Goal: Task Accomplishment & Management: Complete application form

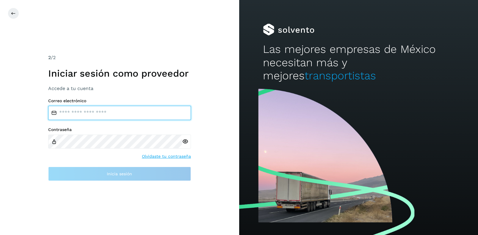
click at [75, 113] on input "email" at bounding box center [119, 113] width 143 height 14
type input "**********"
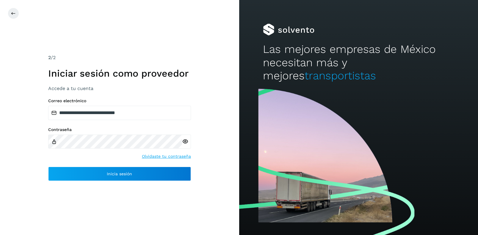
click at [186, 141] on icon at bounding box center [185, 142] width 6 height 6
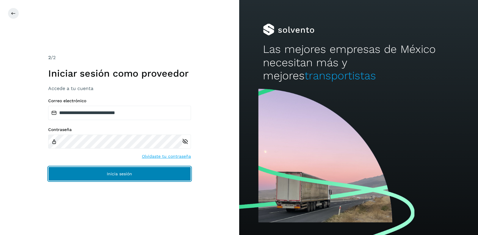
click at [116, 174] on span "Inicia sesión" at bounding box center [119, 174] width 25 height 4
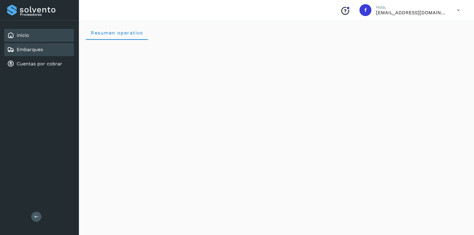
click at [27, 49] on link "Embarques" at bounding box center [30, 50] width 26 height 6
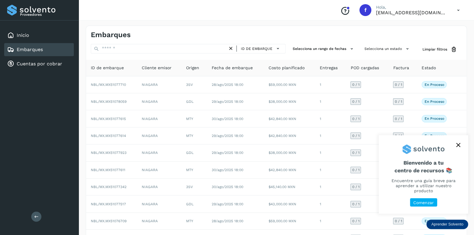
click at [457, 147] on icon "close," at bounding box center [458, 145] width 4 height 4
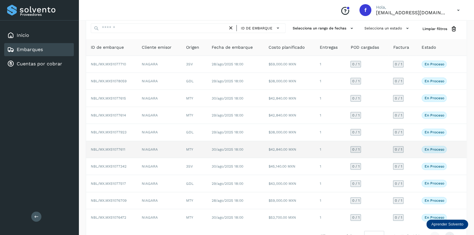
scroll to position [38, 0]
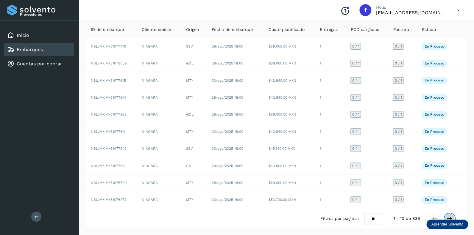
click at [449, 217] on icon at bounding box center [450, 219] width 6 height 6
click at [449, 216] on icon at bounding box center [450, 219] width 6 height 6
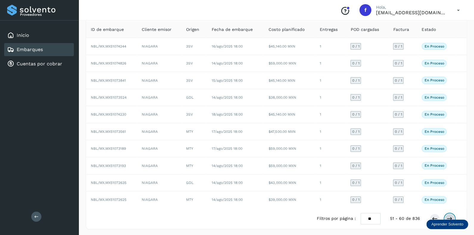
click at [449, 216] on icon at bounding box center [450, 219] width 6 height 6
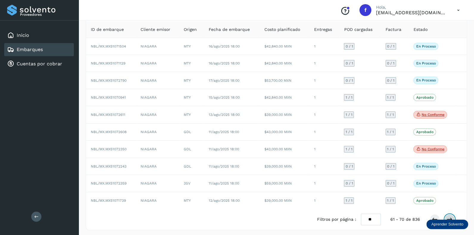
click at [449, 215] on button at bounding box center [449, 220] width 10 height 10
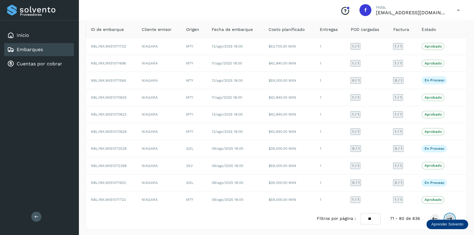
click at [449, 216] on icon at bounding box center [450, 219] width 6 height 6
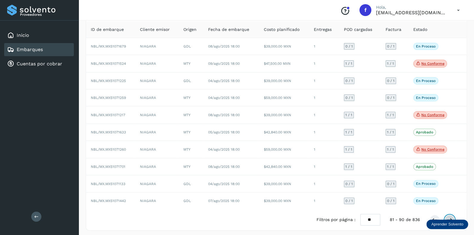
click at [449, 215] on button at bounding box center [449, 220] width 10 height 10
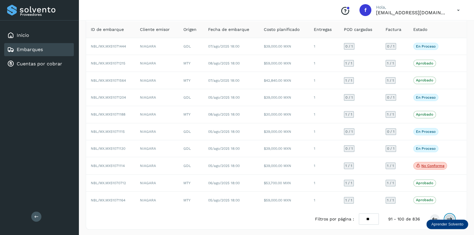
click at [450, 216] on icon at bounding box center [450, 219] width 6 height 6
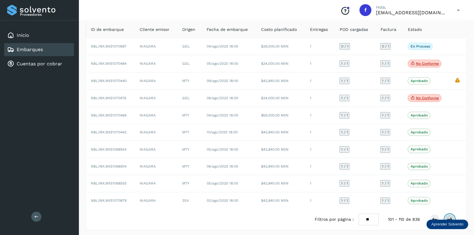
click at [450, 217] on icon at bounding box center [450, 220] width 6 height 6
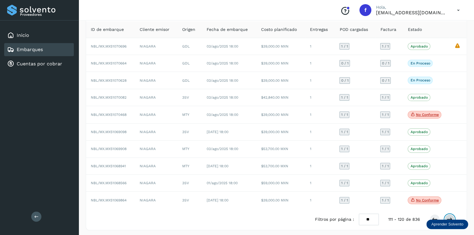
click at [450, 217] on icon at bounding box center [450, 220] width 6 height 6
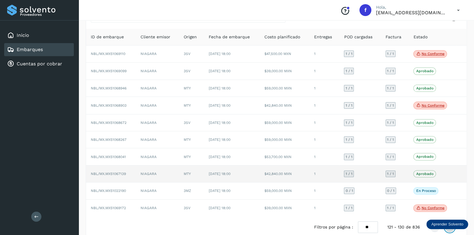
scroll to position [40, 0]
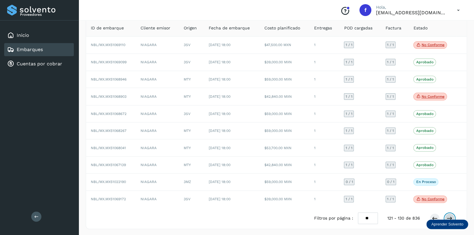
click at [448, 216] on icon at bounding box center [450, 219] width 6 height 6
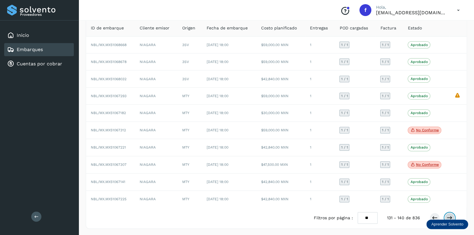
scroll to position [39, 0]
click at [450, 216] on icon at bounding box center [450, 219] width 6 height 6
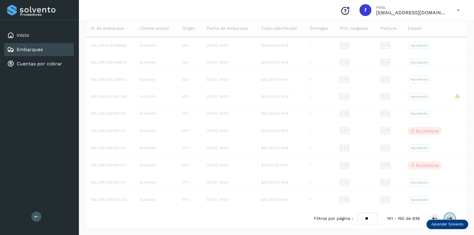
scroll to position [40, 0]
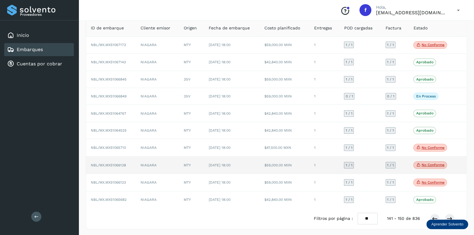
click at [428, 164] on p "No conforme" at bounding box center [432, 165] width 23 height 4
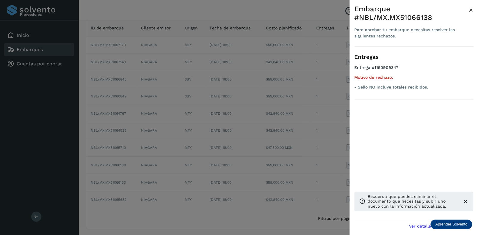
click at [472, 9] on span "×" at bounding box center [471, 10] width 4 height 8
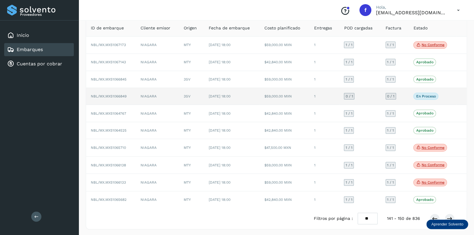
click at [350, 95] on span "0 / 1" at bounding box center [348, 97] width 7 height 4
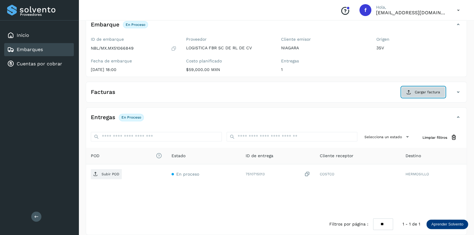
click at [425, 91] on span "Cargar factura" at bounding box center [427, 92] width 25 height 5
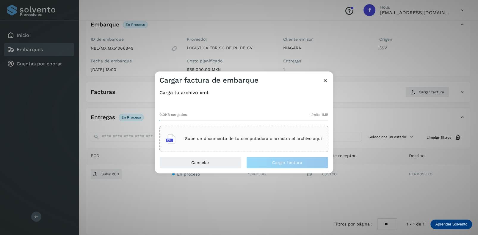
click at [205, 138] on p "Sube un documento de tu computadora o arrastra el archivo aquí" at bounding box center [253, 139] width 137 height 5
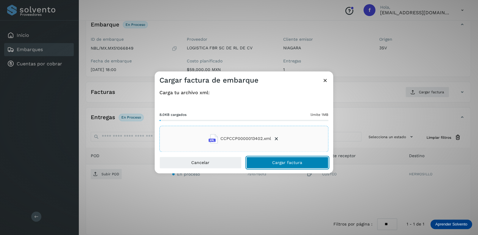
click at [277, 161] on span "Cargar factura" at bounding box center [287, 163] width 30 height 4
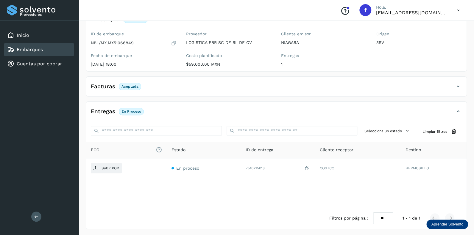
scroll to position [46, 0]
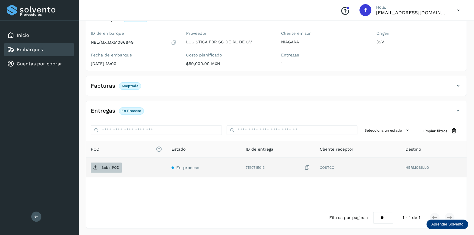
click at [108, 168] on p "Subir POD" at bounding box center [111, 168] width 18 height 4
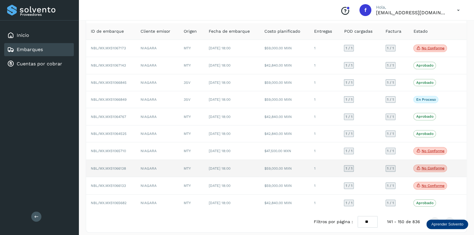
scroll to position [40, 0]
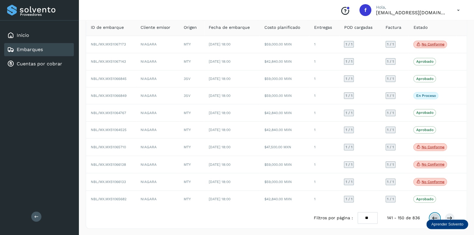
click at [434, 216] on icon at bounding box center [435, 219] width 6 height 6
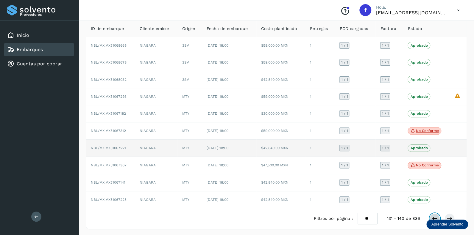
scroll to position [39, 0]
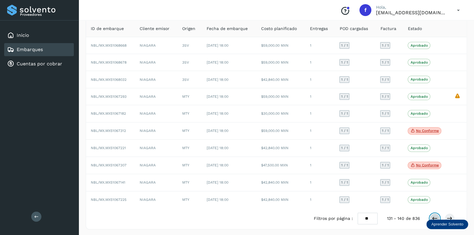
click at [435, 216] on icon at bounding box center [435, 219] width 6 height 6
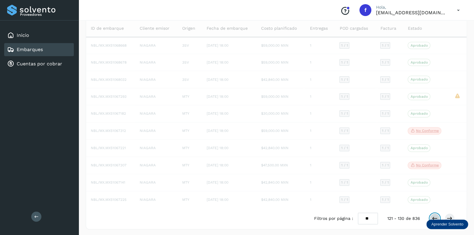
scroll to position [40, 0]
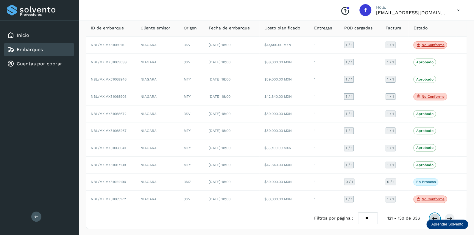
click at [433, 216] on icon at bounding box center [435, 219] width 6 height 6
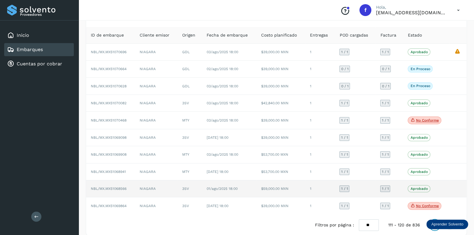
scroll to position [39, 0]
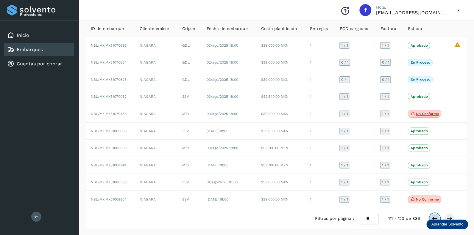
click at [433, 216] on icon at bounding box center [435, 219] width 6 height 6
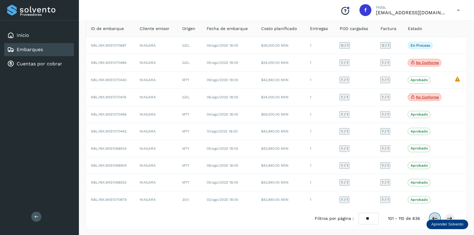
click at [434, 214] on button at bounding box center [435, 219] width 10 height 10
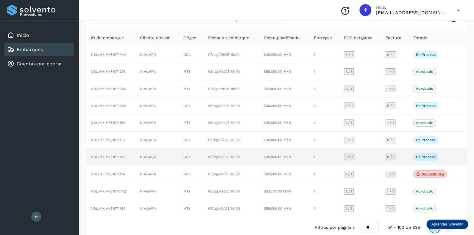
scroll to position [39, 0]
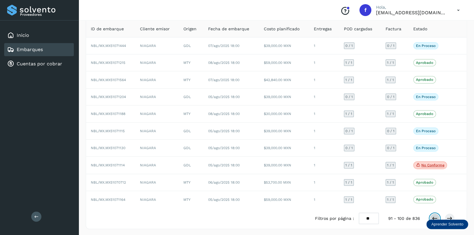
click at [434, 216] on icon at bounding box center [435, 219] width 6 height 6
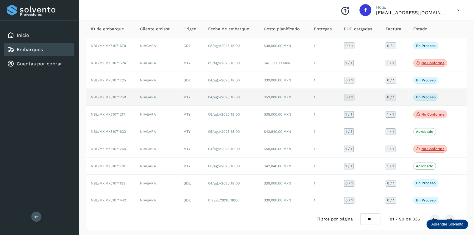
click at [349, 96] on span "0 / 1" at bounding box center [348, 98] width 7 height 4
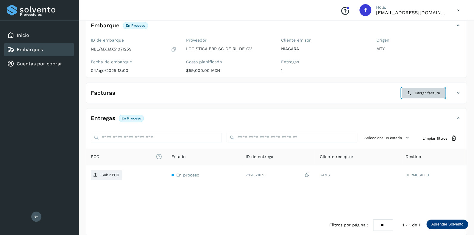
click at [428, 91] on span "Cargar factura" at bounding box center [427, 93] width 25 height 5
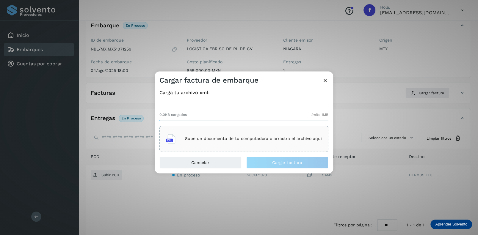
click at [230, 132] on div "Sube un documento de tu computadora o arrastra el archivo aquí" at bounding box center [244, 139] width 156 height 16
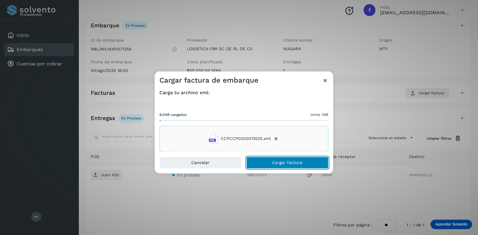
click at [277, 163] on span "Cargar factura" at bounding box center [287, 163] width 30 height 4
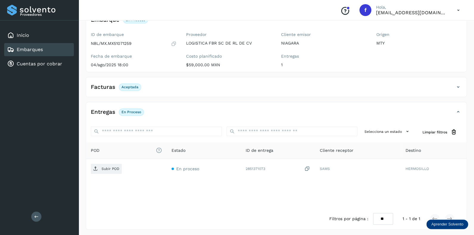
scroll to position [46, 0]
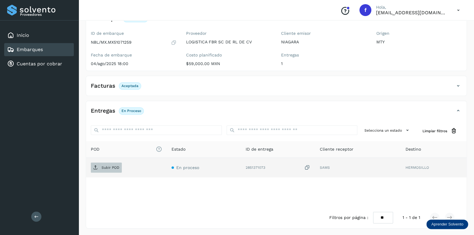
click at [110, 166] on p "Subir POD" at bounding box center [111, 168] width 18 height 4
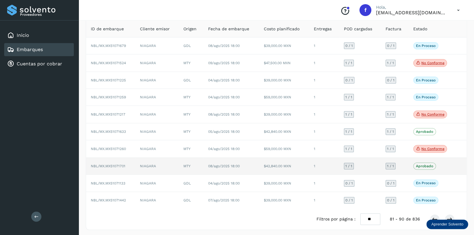
scroll to position [40, 0]
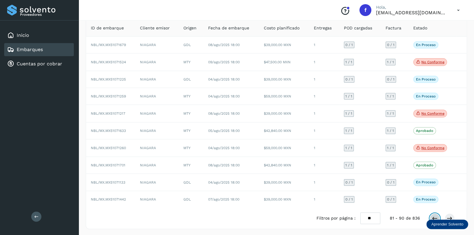
click at [434, 216] on icon at bounding box center [435, 219] width 6 height 6
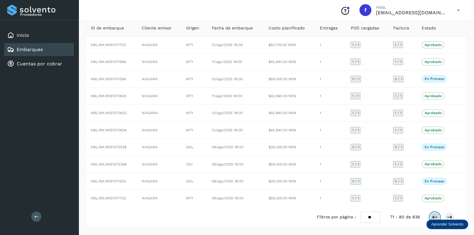
scroll to position [38, 0]
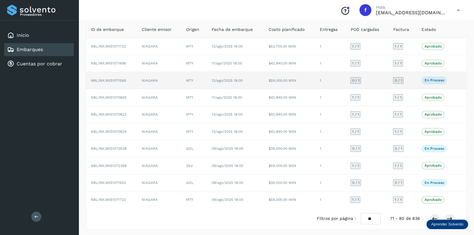
click at [356, 79] on span "0 / 1" at bounding box center [355, 81] width 7 height 4
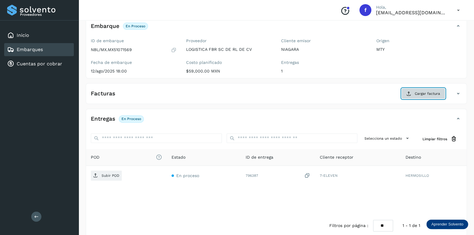
click at [426, 92] on span "Cargar factura" at bounding box center [427, 93] width 25 height 5
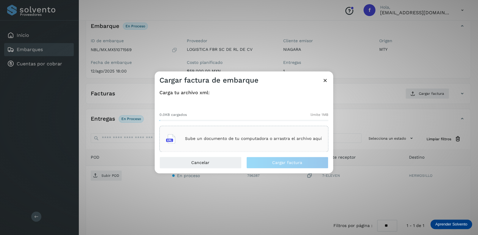
click at [222, 135] on div "Sube un documento de tu computadora o arrastra el archivo aquí" at bounding box center [244, 139] width 156 height 16
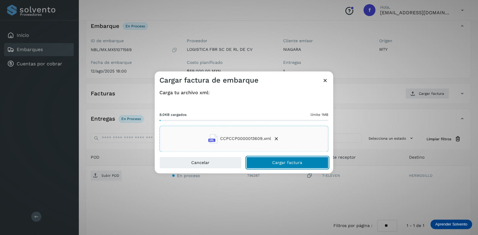
click at [277, 162] on span "Cargar factura" at bounding box center [287, 163] width 30 height 4
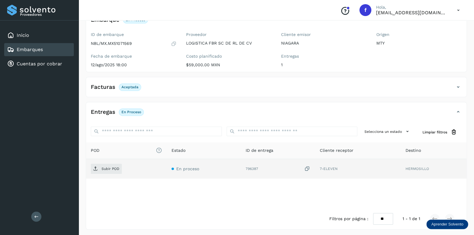
scroll to position [46, 0]
click at [110, 166] on p "Subir POD" at bounding box center [111, 168] width 18 height 4
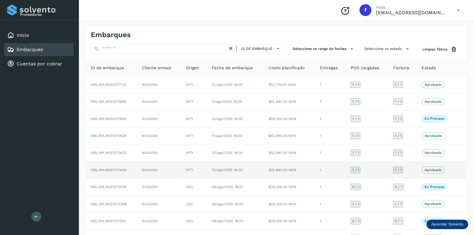
scroll to position [38, 0]
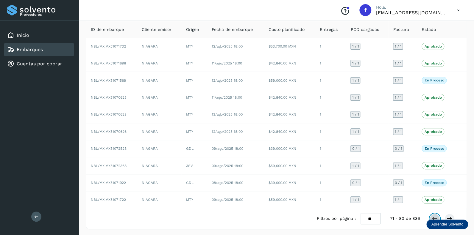
click at [436, 217] on icon at bounding box center [435, 219] width 6 height 6
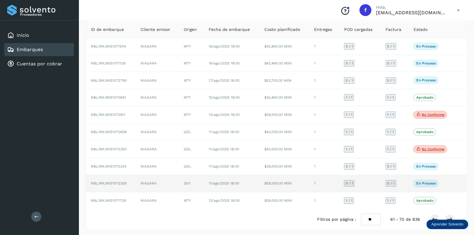
click at [350, 182] on span "0 / 1" at bounding box center [348, 184] width 7 height 4
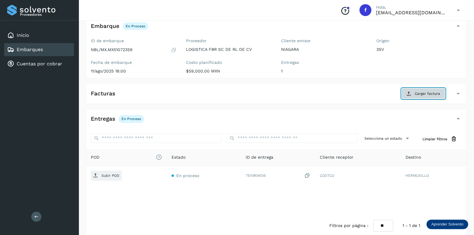
click at [419, 92] on span "Cargar factura" at bounding box center [427, 93] width 25 height 5
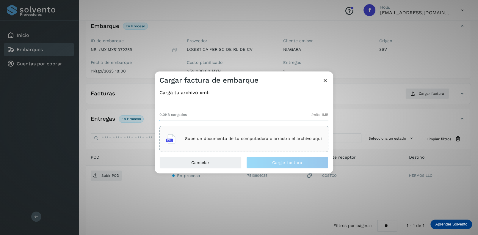
click at [206, 135] on div "Sube un documento de tu computadora o arrastra el archivo aquí" at bounding box center [244, 139] width 156 height 16
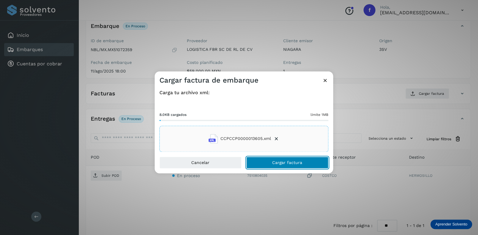
click at [271, 161] on button "Cargar factura" at bounding box center [288, 163] width 82 height 12
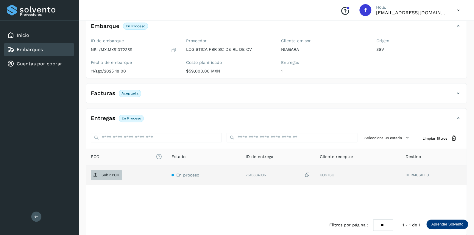
click at [111, 176] on p "Subir POD" at bounding box center [111, 175] width 18 height 4
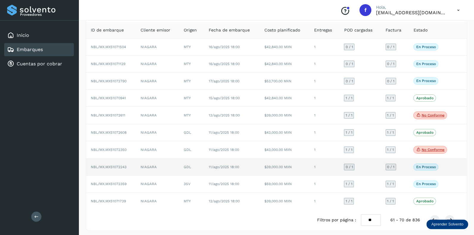
scroll to position [39, 0]
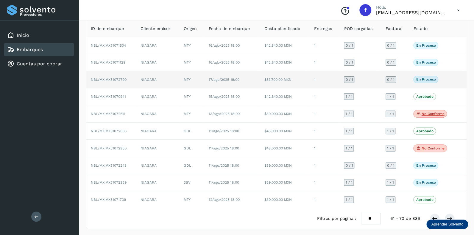
click at [348, 78] on span "0 / 1" at bounding box center [348, 80] width 7 height 4
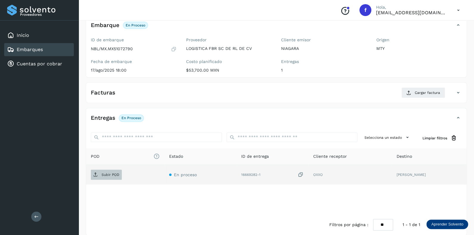
click at [111, 174] on p "Subir POD" at bounding box center [111, 175] width 18 height 4
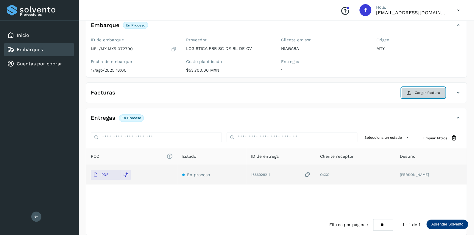
click at [417, 94] on span "Cargar factura" at bounding box center [427, 92] width 25 height 5
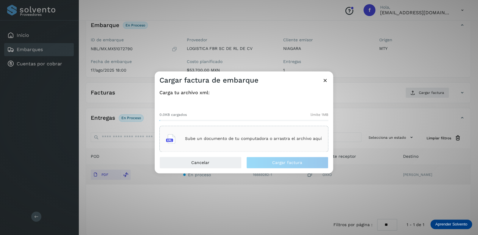
click at [230, 134] on div "Sube un documento de tu computadora o arrastra el archivo aquí" at bounding box center [244, 139] width 156 height 16
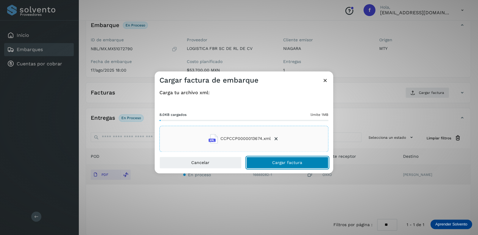
click at [277, 162] on span "Cargar factura" at bounding box center [287, 163] width 30 height 4
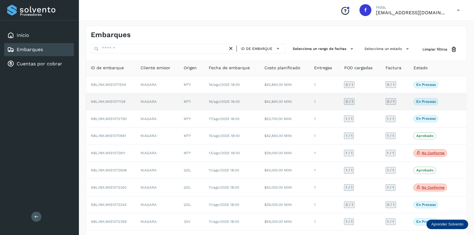
click at [348, 101] on span "0 / 1" at bounding box center [348, 102] width 7 height 4
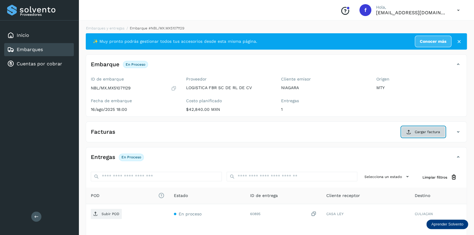
click at [425, 130] on span "Cargar factura" at bounding box center [427, 132] width 25 height 5
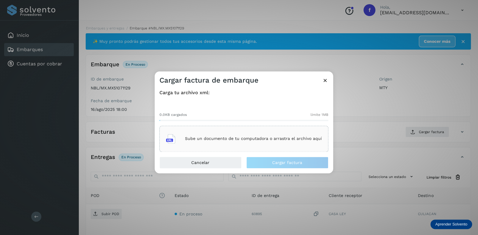
click at [223, 138] on p "Sube un documento de tu computadora o arrastra el archivo aquí" at bounding box center [253, 139] width 137 height 5
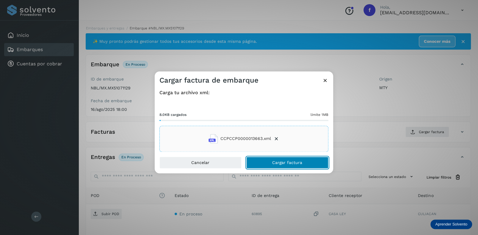
click at [281, 159] on button "Cargar factura" at bounding box center [288, 163] width 82 height 12
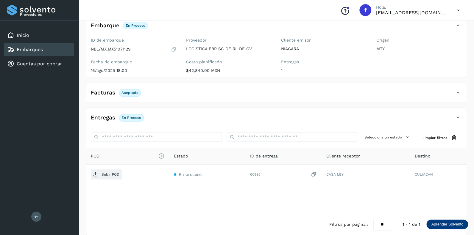
scroll to position [46, 0]
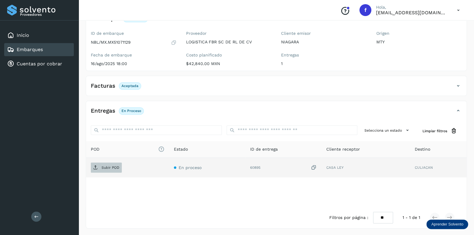
click at [109, 168] on p "Subir POD" at bounding box center [111, 168] width 18 height 4
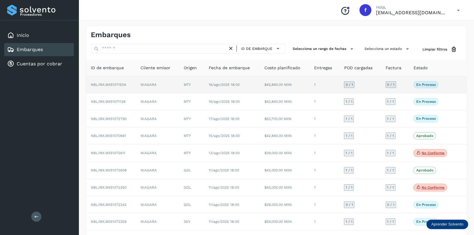
click at [349, 84] on span "0 / 1" at bounding box center [348, 85] width 7 height 4
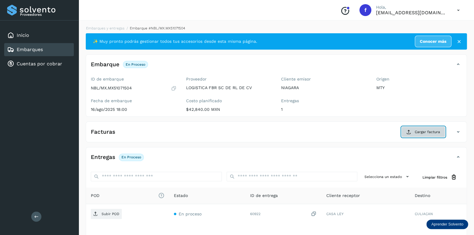
click at [419, 130] on span "Cargar factura" at bounding box center [427, 132] width 25 height 5
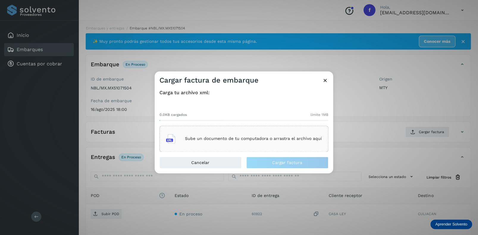
click at [208, 137] on p "Sube un documento de tu computadora o arrastra el archivo aquí" at bounding box center [253, 139] width 137 height 5
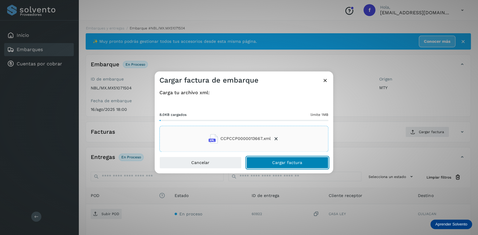
click at [292, 162] on span "Cargar factura" at bounding box center [287, 163] width 30 height 4
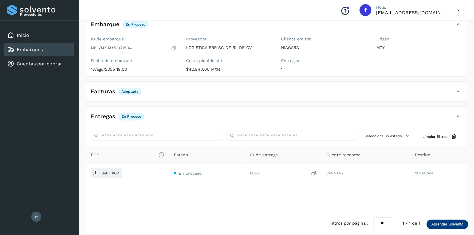
scroll to position [46, 0]
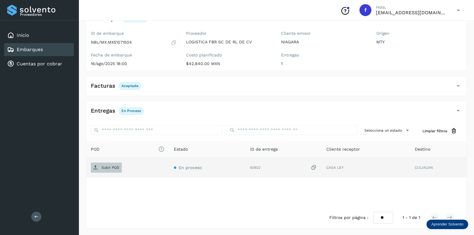
click at [115, 167] on p "Subir POD" at bounding box center [111, 168] width 18 height 4
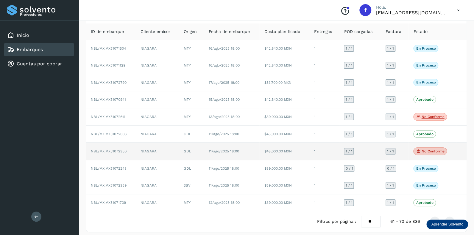
scroll to position [39, 0]
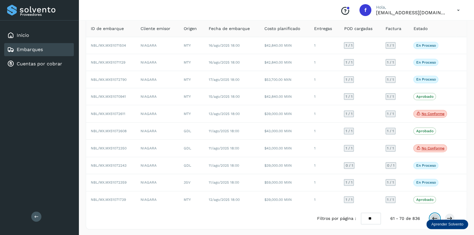
click at [433, 216] on icon at bounding box center [435, 219] width 6 height 6
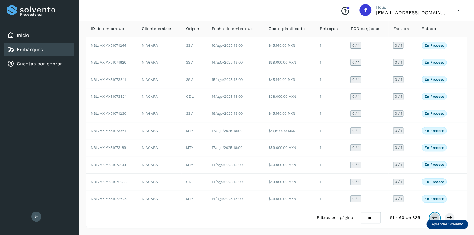
scroll to position [38, 0]
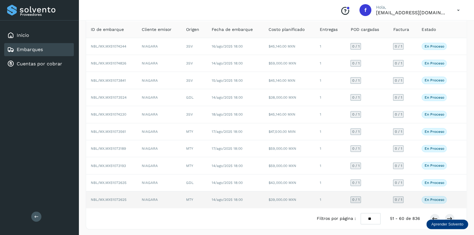
click at [354, 199] on span "0 / 1" at bounding box center [355, 200] width 7 height 4
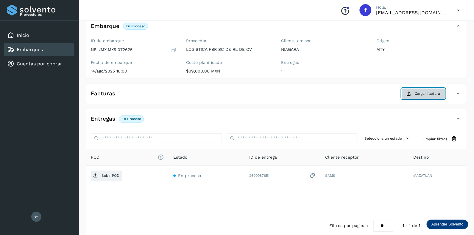
click at [418, 91] on span "Cargar factura" at bounding box center [427, 93] width 25 height 5
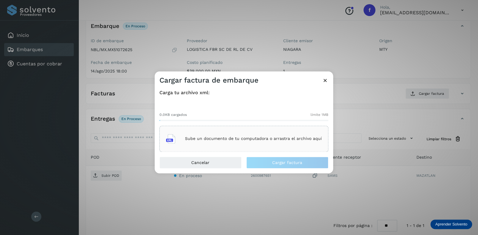
click at [207, 138] on p "Sube un documento de tu computadora o arrastra el archivo aquí" at bounding box center [253, 139] width 137 height 5
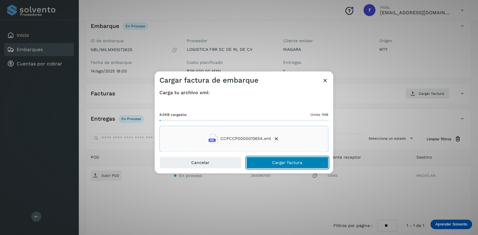
click at [288, 161] on span "Cargar factura" at bounding box center [287, 163] width 30 height 4
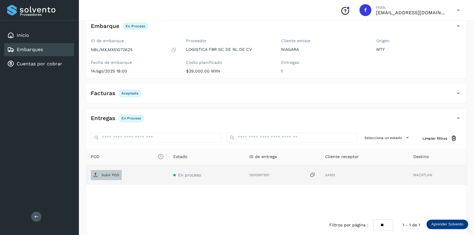
click at [108, 174] on p "Subir POD" at bounding box center [111, 175] width 18 height 4
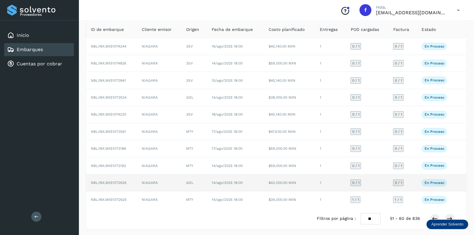
click at [354, 181] on span "0 / 1" at bounding box center [355, 183] width 7 height 4
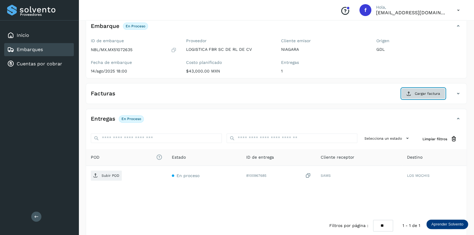
click at [422, 94] on span "Cargar factura" at bounding box center [427, 93] width 25 height 5
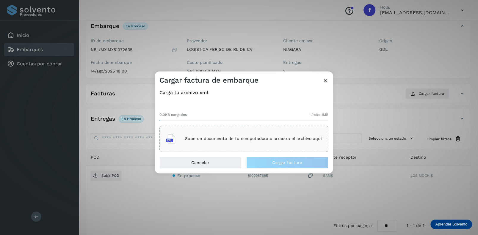
click at [205, 136] on div "Sube un documento de tu computadora o arrastra el archivo aquí" at bounding box center [244, 139] width 156 height 16
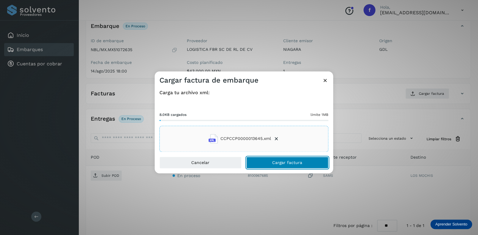
click at [277, 161] on span "Cargar factura" at bounding box center [287, 163] width 30 height 4
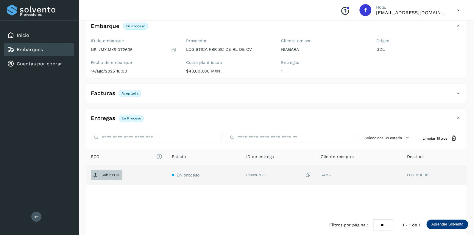
click at [113, 174] on p "Subir POD" at bounding box center [111, 175] width 18 height 4
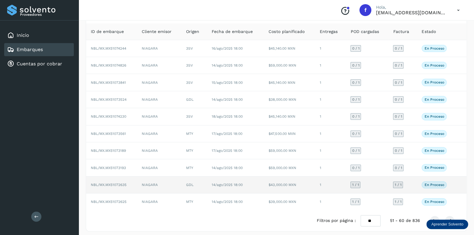
scroll to position [38, 0]
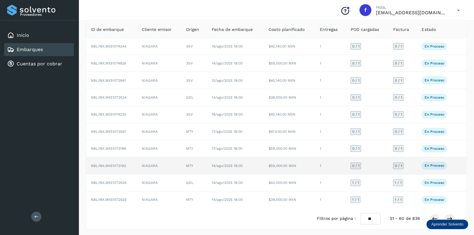
click at [354, 164] on span "0 / 1" at bounding box center [355, 166] width 7 height 4
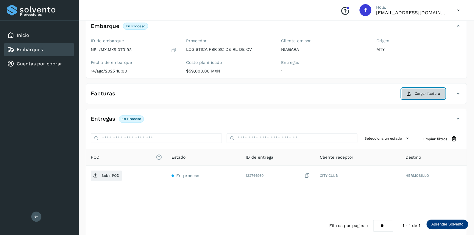
click at [416, 94] on span "Cargar factura" at bounding box center [427, 93] width 25 height 5
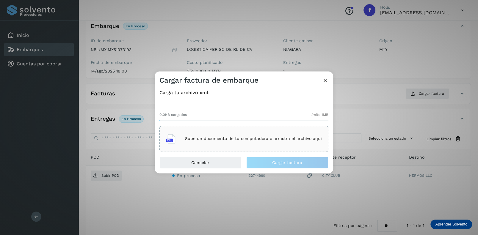
click at [210, 140] on p "Sube un documento de tu computadora o arrastra el archivo aquí" at bounding box center [253, 139] width 137 height 5
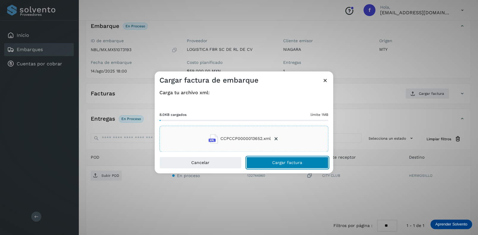
click at [281, 162] on span "Cargar factura" at bounding box center [287, 163] width 30 height 4
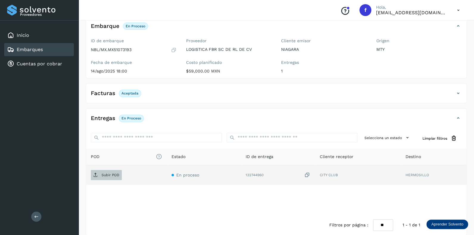
click at [110, 175] on p "Subir POD" at bounding box center [111, 175] width 18 height 4
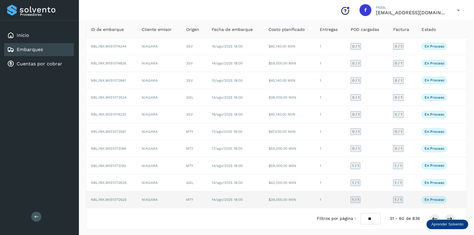
scroll to position [9, 0]
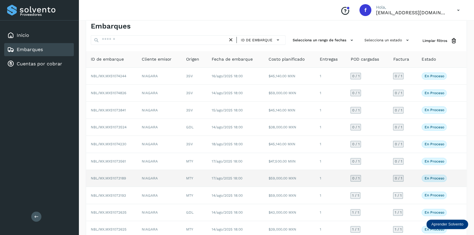
click at [357, 178] on span "0 / 1" at bounding box center [355, 179] width 7 height 4
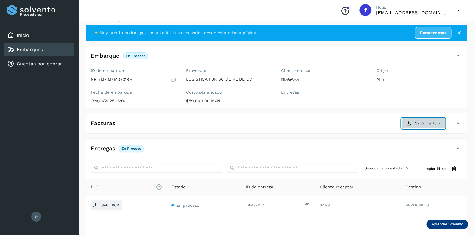
click at [417, 122] on span "Cargar factura" at bounding box center [427, 123] width 25 height 5
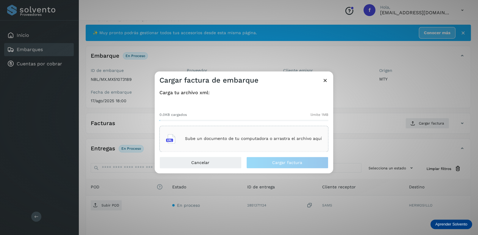
click at [212, 134] on div "Sube un documento de tu computadora o arrastra el archivo aquí" at bounding box center [244, 139] width 156 height 16
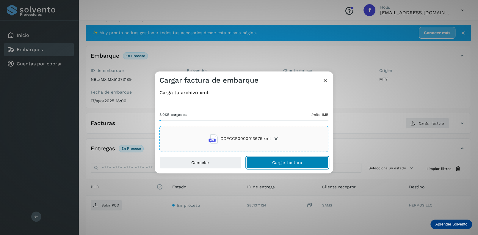
click at [279, 161] on span "Cargar factura" at bounding box center [287, 163] width 30 height 4
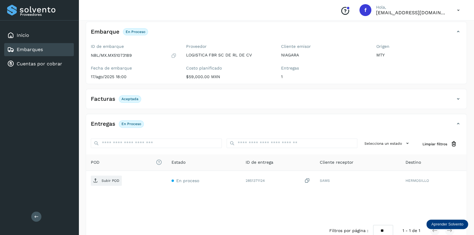
scroll to position [46, 0]
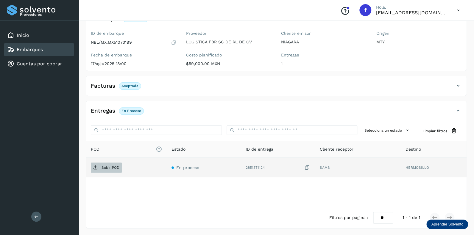
click at [108, 167] on p "Subir POD" at bounding box center [111, 168] width 18 height 4
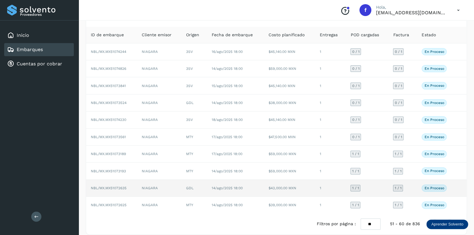
scroll to position [38, 0]
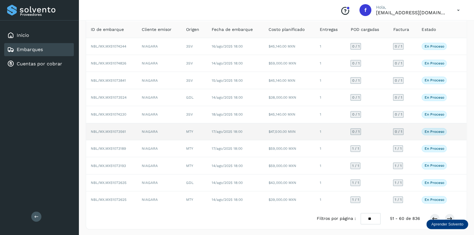
click at [355, 131] on span "0 / 1" at bounding box center [355, 132] width 7 height 4
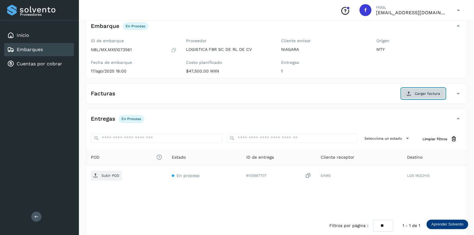
click at [425, 94] on span "Cargar factura" at bounding box center [427, 93] width 25 height 5
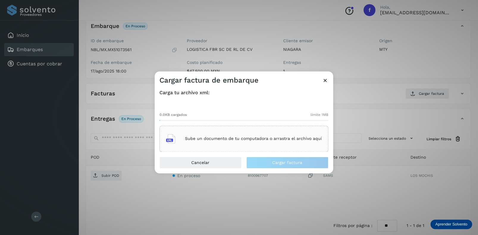
click at [203, 138] on p "Sube un documento de tu computadora o arrastra el archivo aquí" at bounding box center [253, 139] width 137 height 5
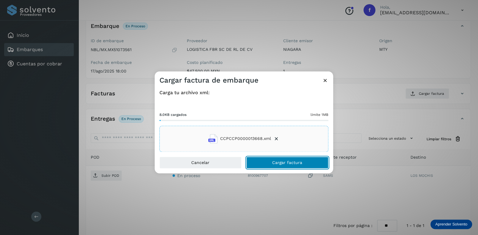
click at [280, 162] on span "Cargar factura" at bounding box center [287, 163] width 30 height 4
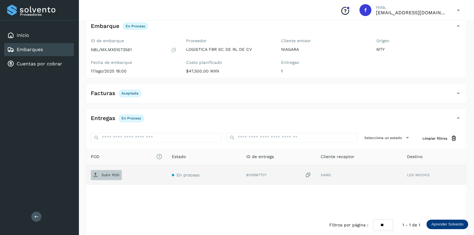
click at [110, 174] on p "Subir POD" at bounding box center [111, 175] width 18 height 4
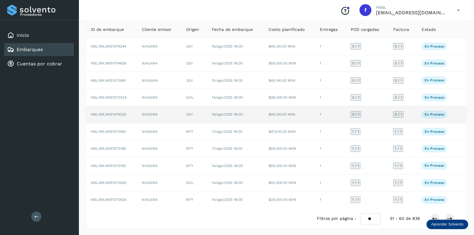
click at [355, 113] on span "0 / 1" at bounding box center [355, 115] width 7 height 4
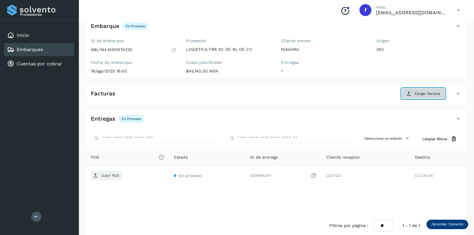
click at [418, 93] on span "Cargar factura" at bounding box center [427, 93] width 25 height 5
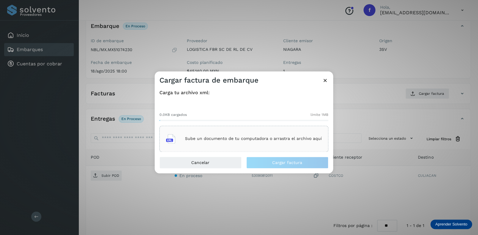
click at [194, 138] on p "Sube un documento de tu computadora o arrastra el archivo aquí" at bounding box center [253, 139] width 137 height 5
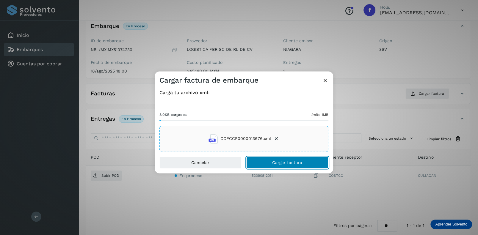
click at [281, 163] on span "Cargar factura" at bounding box center [287, 163] width 30 height 4
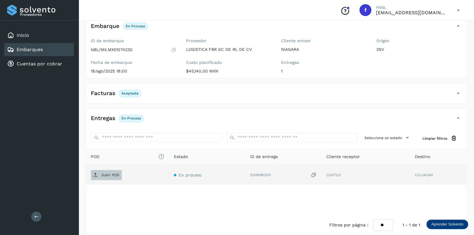
click at [108, 174] on p "Subir POD" at bounding box center [111, 175] width 18 height 4
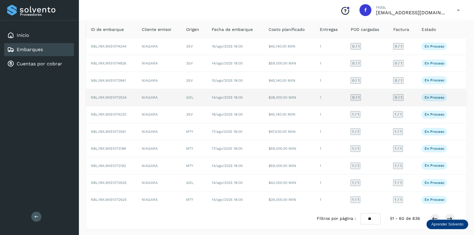
click at [356, 96] on span "0 / 1" at bounding box center [355, 98] width 7 height 4
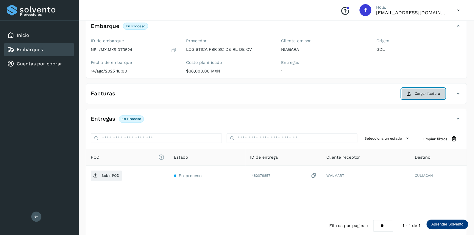
click at [421, 92] on span "Cargar factura" at bounding box center [427, 93] width 25 height 5
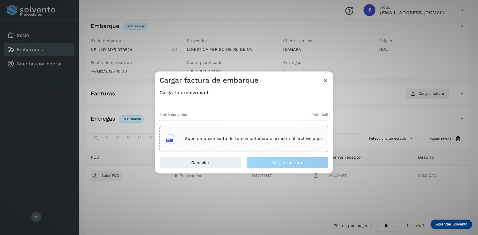
click at [200, 137] on p "Sube un documento de tu computadora o arrastra el archivo aquí" at bounding box center [253, 139] width 137 height 5
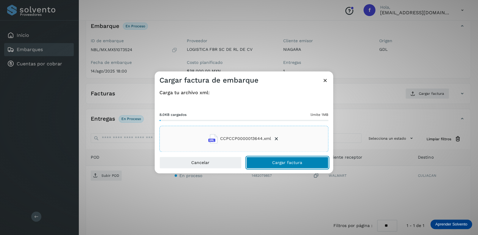
click at [272, 159] on button "Cargar factura" at bounding box center [288, 163] width 82 height 12
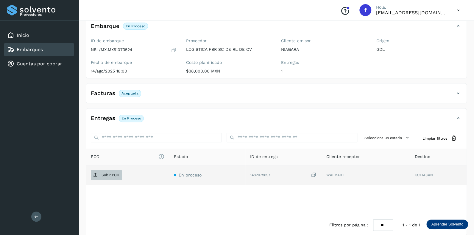
click at [108, 174] on p "Subir POD" at bounding box center [111, 175] width 18 height 4
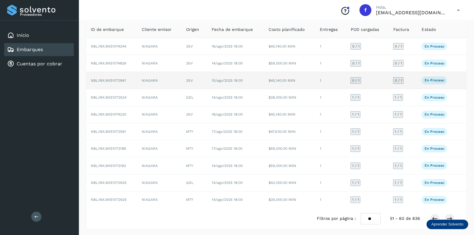
click at [358, 80] on span "0 / 1" at bounding box center [355, 81] width 7 height 4
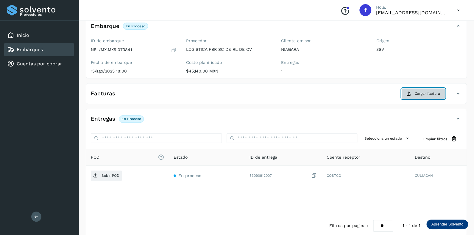
click at [425, 93] on span "Cargar factura" at bounding box center [427, 93] width 25 height 5
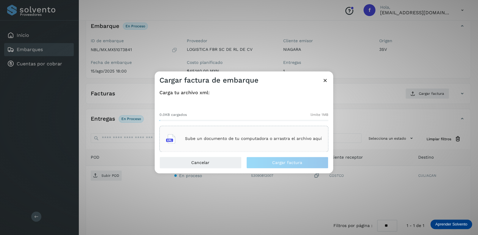
click at [207, 138] on p "Sube un documento de tu computadora o arrastra el archivo aquí" at bounding box center [253, 139] width 137 height 5
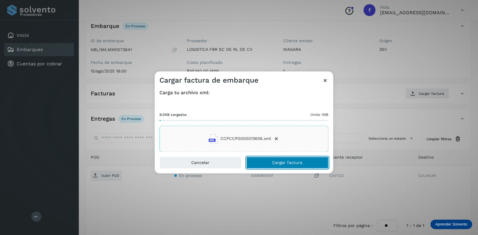
click at [280, 162] on span "Cargar factura" at bounding box center [287, 163] width 30 height 4
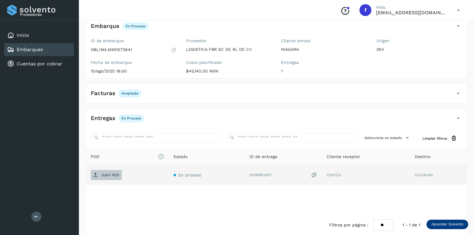
click at [104, 174] on p "Subir POD" at bounding box center [111, 175] width 18 height 4
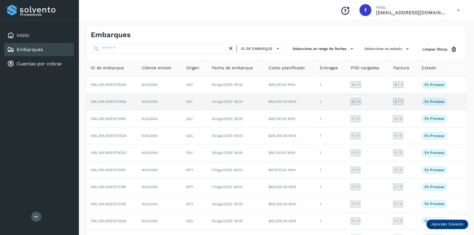
click at [356, 102] on span "0 / 1" at bounding box center [355, 102] width 7 height 4
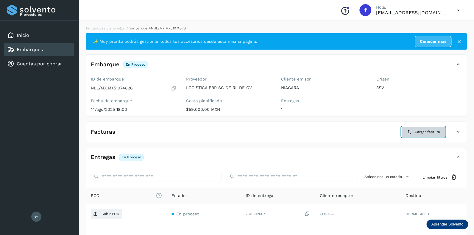
click at [428, 132] on span "Cargar factura" at bounding box center [427, 132] width 25 height 5
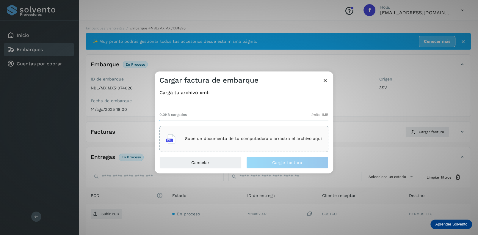
click at [199, 137] on p "Sube un documento de tu computadora o arrastra el archivo aquí" at bounding box center [253, 139] width 137 height 5
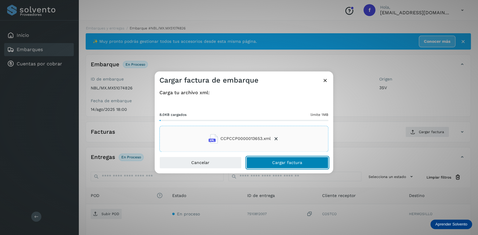
click at [277, 164] on span "Cargar factura" at bounding box center [287, 163] width 30 height 4
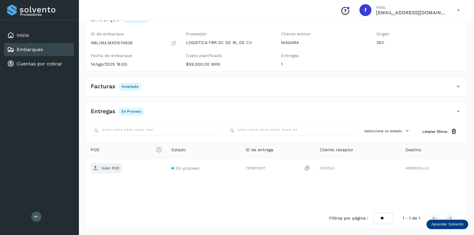
scroll to position [46, 0]
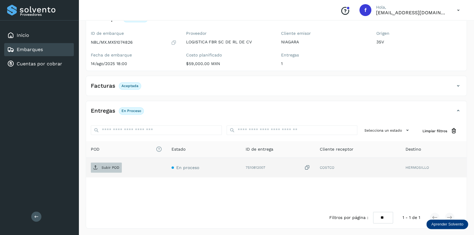
click at [113, 167] on p "Subir POD" at bounding box center [111, 168] width 18 height 4
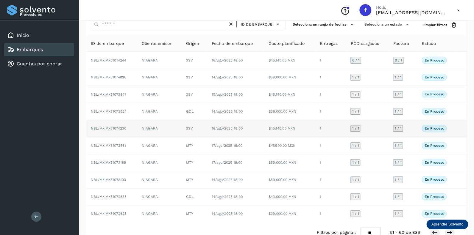
scroll to position [38, 0]
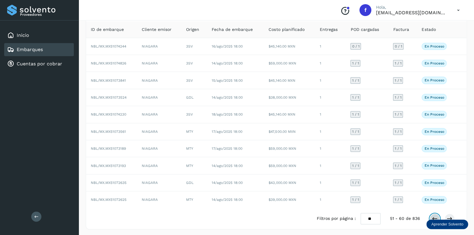
click at [434, 216] on icon at bounding box center [435, 219] width 6 height 6
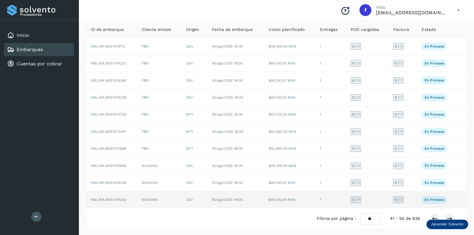
click at [357, 198] on span "0 / 1" at bounding box center [355, 200] width 7 height 4
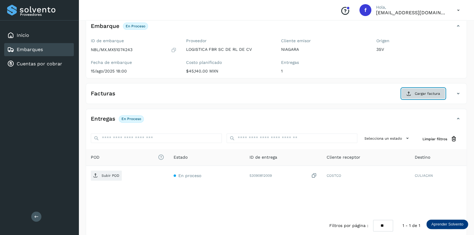
click at [417, 95] on span "Cargar factura" at bounding box center [427, 93] width 25 height 5
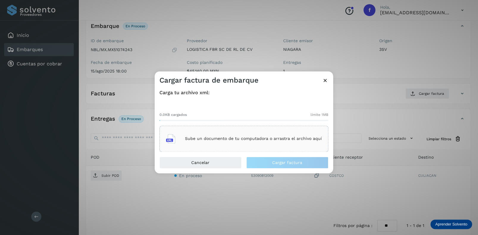
click at [212, 135] on div "Sube un documento de tu computadora o arrastra el archivo aquí" at bounding box center [244, 139] width 156 height 16
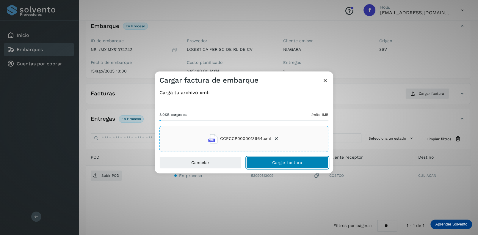
click at [278, 163] on span "Cargar factura" at bounding box center [287, 163] width 30 height 4
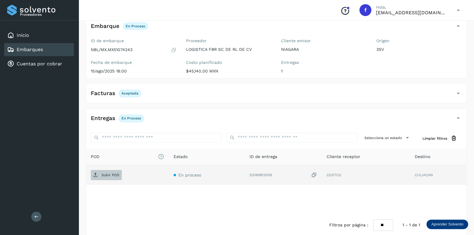
click at [113, 175] on p "Subir POD" at bounding box center [111, 175] width 18 height 4
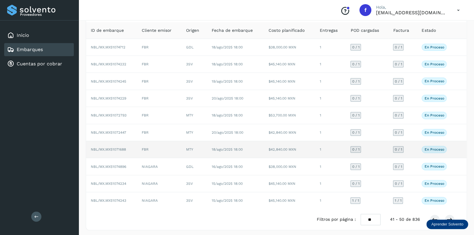
scroll to position [38, 0]
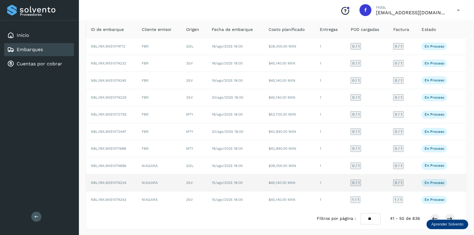
click at [358, 181] on span "0 / 1" at bounding box center [355, 183] width 7 height 4
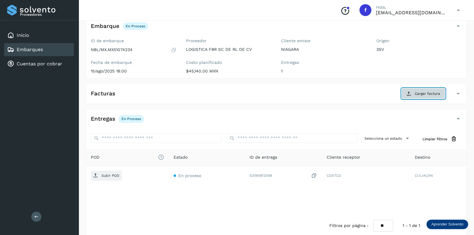
click at [419, 92] on span "Cargar factura" at bounding box center [427, 93] width 25 height 5
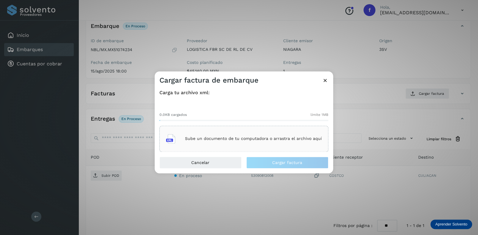
click at [212, 135] on div "Sube un documento de tu computadora o arrastra el archivo aquí" at bounding box center [244, 139] width 156 height 16
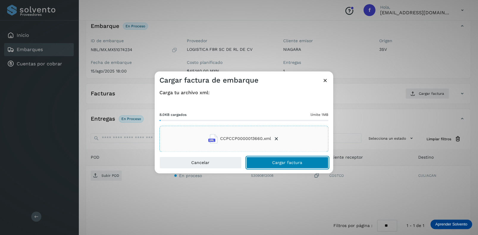
click at [280, 163] on span "Cargar factura" at bounding box center [287, 163] width 30 height 4
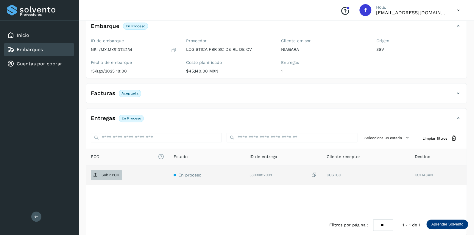
click at [107, 175] on p "Subir POD" at bounding box center [111, 175] width 18 height 4
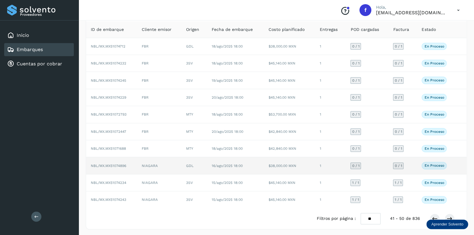
click at [354, 164] on span "0 / 1" at bounding box center [355, 166] width 7 height 4
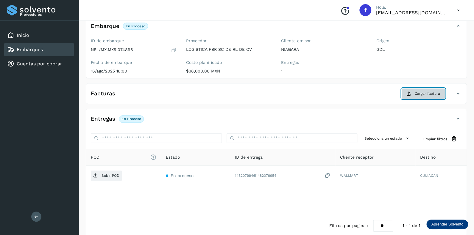
click at [416, 91] on span "Cargar factura" at bounding box center [427, 93] width 25 height 5
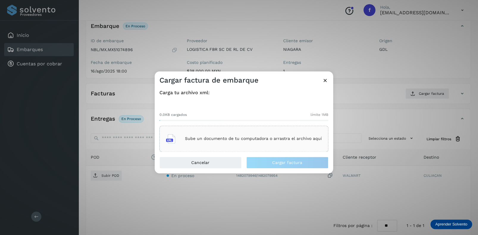
click at [207, 138] on p "Sube un documento de tu computadora o arrastra el archivo aquí" at bounding box center [253, 139] width 137 height 5
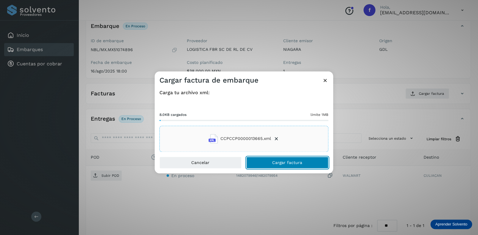
click at [278, 161] on span "Cargar factura" at bounding box center [287, 163] width 30 height 4
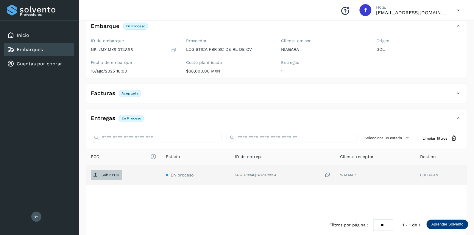
click at [110, 174] on p "Subir POD" at bounding box center [111, 175] width 18 height 4
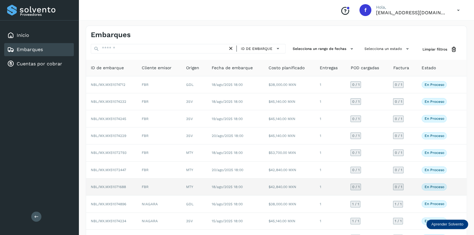
click at [355, 187] on span "0 / 1" at bounding box center [355, 187] width 7 height 4
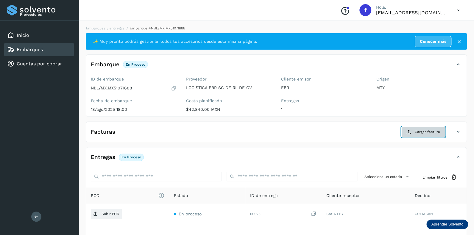
click at [424, 131] on span "Cargar factura" at bounding box center [427, 132] width 25 height 5
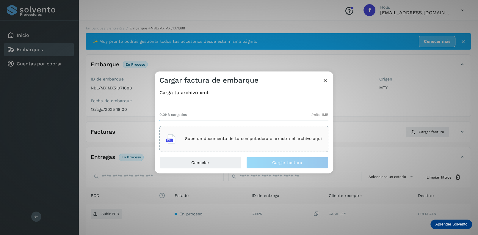
click at [230, 141] on p "Sube un documento de tu computadora o arrastra el archivo aquí" at bounding box center [253, 139] width 137 height 5
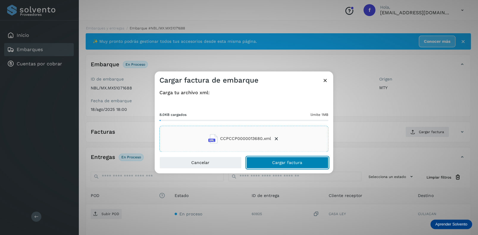
click at [282, 162] on span "Cargar factura" at bounding box center [287, 163] width 30 height 4
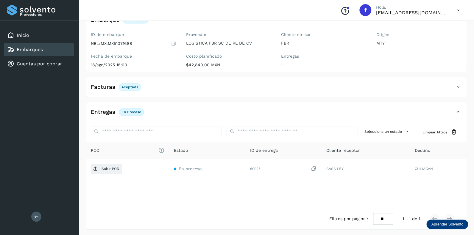
scroll to position [46, 0]
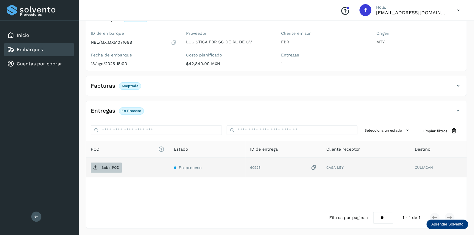
click at [110, 168] on p "Subir POD" at bounding box center [111, 168] width 18 height 4
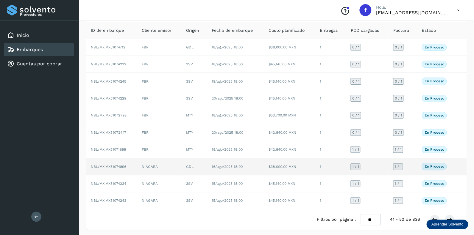
scroll to position [38, 0]
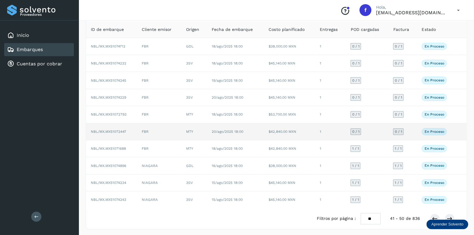
click at [355, 131] on span "0 / 1" at bounding box center [355, 132] width 7 height 4
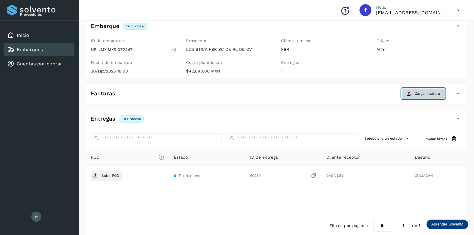
click at [419, 92] on span "Cargar factura" at bounding box center [427, 93] width 25 height 5
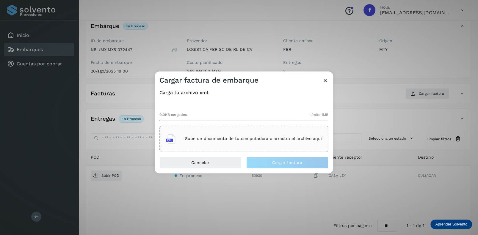
click at [207, 136] on div "Sube un documento de tu computadora o arrastra el archivo aquí" at bounding box center [244, 139] width 156 height 16
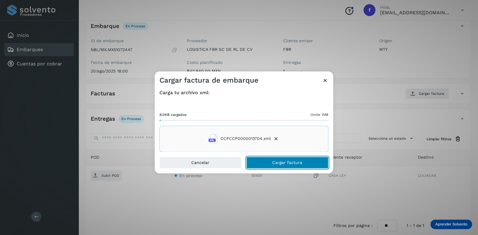
click at [266, 162] on button "Cargar factura" at bounding box center [288, 163] width 82 height 12
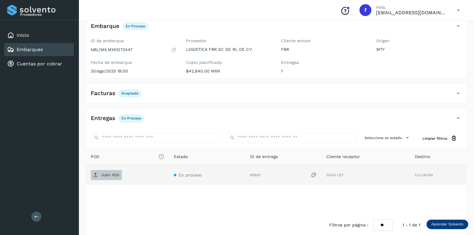
click at [109, 174] on p "Subir POD" at bounding box center [111, 175] width 18 height 4
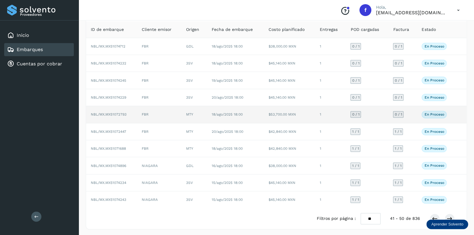
click at [358, 113] on span "0 / 1" at bounding box center [355, 115] width 7 height 4
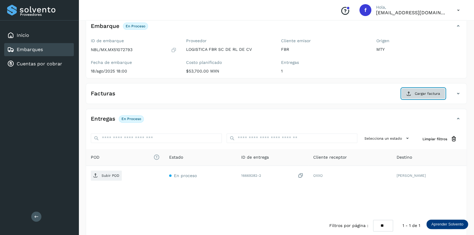
click at [420, 94] on span "Cargar factura" at bounding box center [427, 93] width 25 height 5
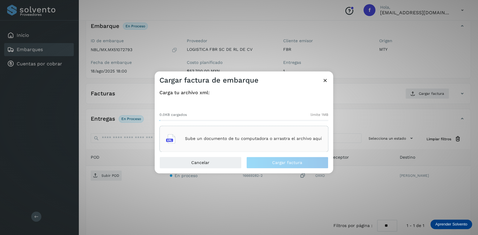
click at [212, 138] on p "Sube un documento de tu computadora o arrastra el archivo aquí" at bounding box center [253, 139] width 137 height 5
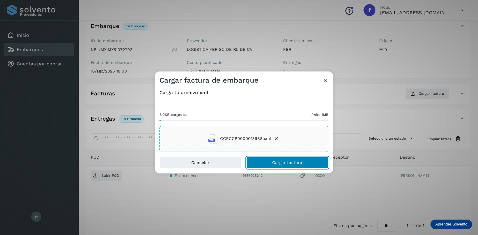
click at [278, 161] on span "Cargar factura" at bounding box center [287, 163] width 30 height 4
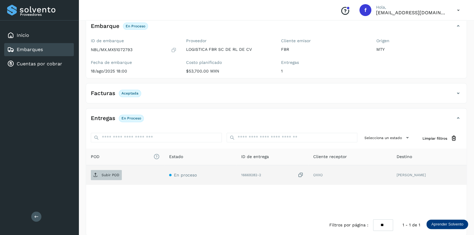
click at [111, 175] on p "Subir POD" at bounding box center [111, 175] width 18 height 4
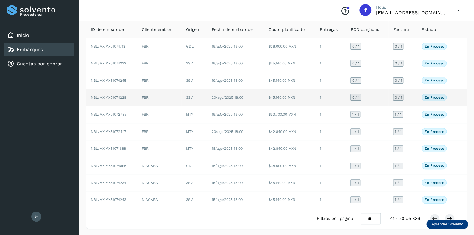
click at [356, 96] on span "0 / 1" at bounding box center [355, 98] width 7 height 4
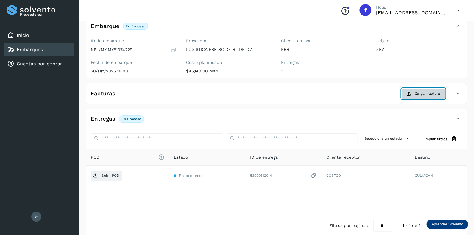
click at [416, 91] on span "Cargar factura" at bounding box center [427, 93] width 25 height 5
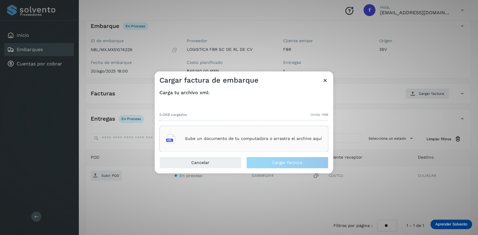
click at [201, 135] on div "Sube un documento de tu computadora o arrastra el archivo aquí" at bounding box center [244, 139] width 156 height 16
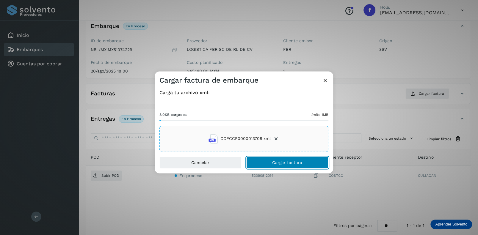
click at [281, 161] on span "Cargar factura" at bounding box center [287, 163] width 30 height 4
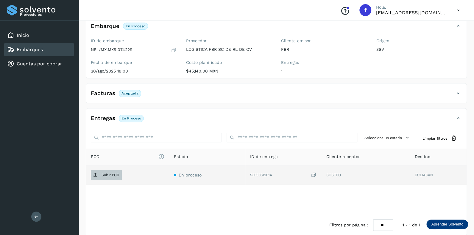
click at [112, 175] on p "Subir POD" at bounding box center [111, 175] width 18 height 4
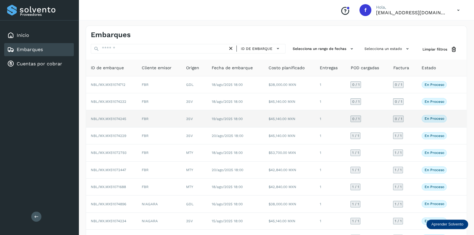
click at [356, 118] on span "0 / 1" at bounding box center [355, 119] width 7 height 4
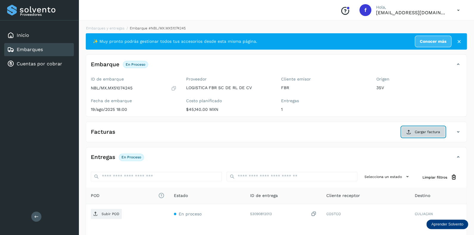
click at [423, 131] on span "Cargar factura" at bounding box center [427, 132] width 25 height 5
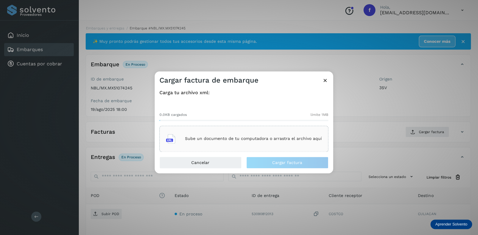
click at [213, 136] on div "Sube un documento de tu computadora o arrastra el archivo aquí" at bounding box center [244, 139] width 156 height 16
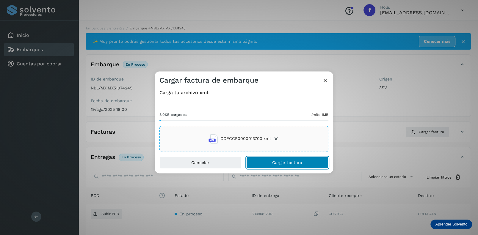
click at [287, 164] on span "Cargar factura" at bounding box center [287, 163] width 30 height 4
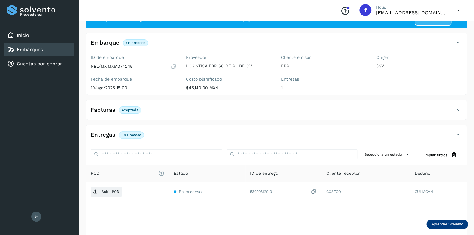
scroll to position [46, 0]
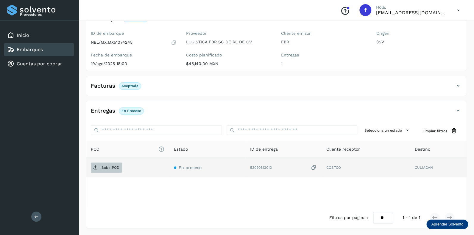
click at [110, 166] on p "Subir POD" at bounding box center [111, 168] width 18 height 4
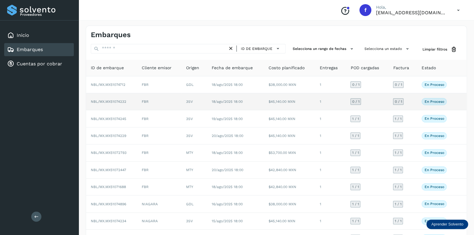
click at [354, 102] on span "0 / 1" at bounding box center [355, 102] width 7 height 4
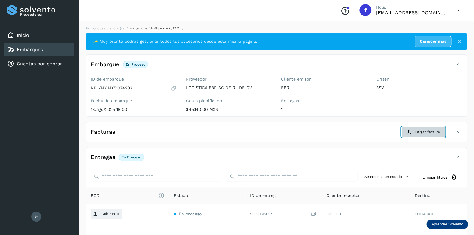
click at [421, 131] on span "Cargar factura" at bounding box center [427, 132] width 25 height 5
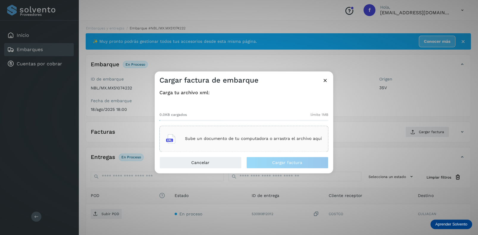
click at [200, 134] on div "Sube un documento de tu computadora o arrastra el archivo aquí" at bounding box center [244, 139] width 156 height 16
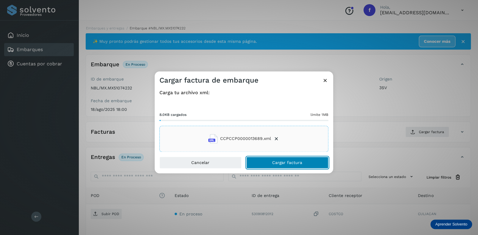
click at [282, 161] on span "Cargar factura" at bounding box center [287, 163] width 30 height 4
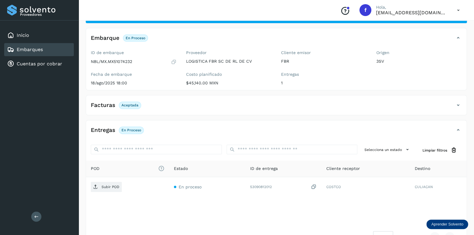
scroll to position [46, 0]
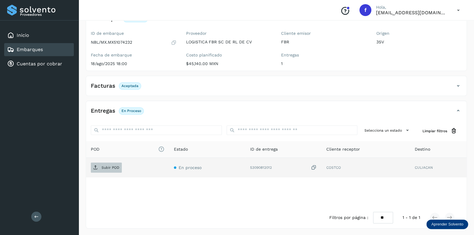
click at [105, 166] on p "Subir POD" at bounding box center [111, 168] width 18 height 4
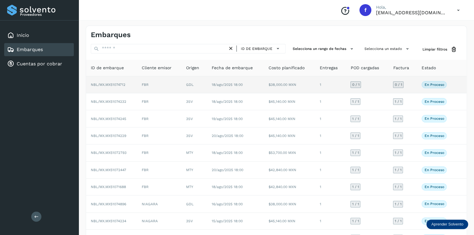
click at [356, 83] on span "0 / 1" at bounding box center [355, 85] width 7 height 4
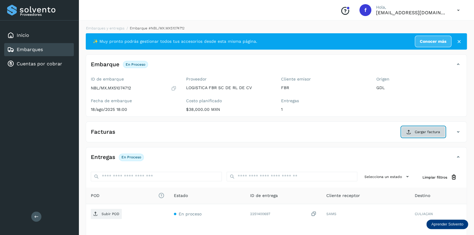
click at [428, 130] on span "Cargar factura" at bounding box center [427, 132] width 25 height 5
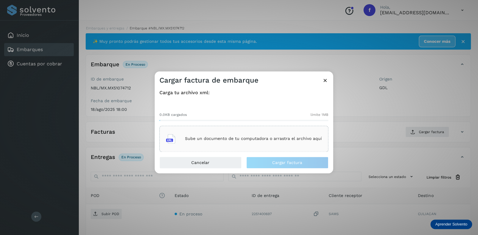
click at [217, 137] on p "Sube un documento de tu computadora o arrastra el archivo aquí" at bounding box center [253, 139] width 137 height 5
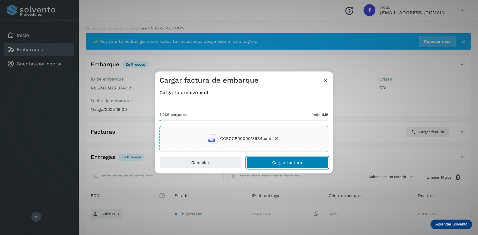
click at [283, 161] on span "Cargar factura" at bounding box center [287, 163] width 30 height 4
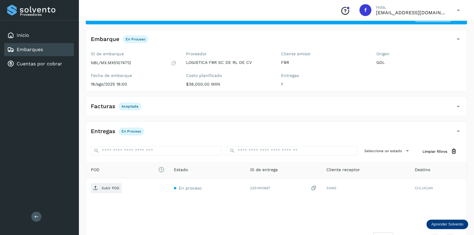
scroll to position [46, 0]
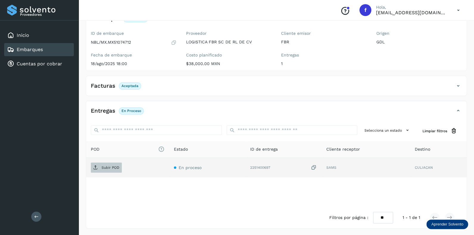
click at [112, 169] on p "Subir POD" at bounding box center [111, 168] width 18 height 4
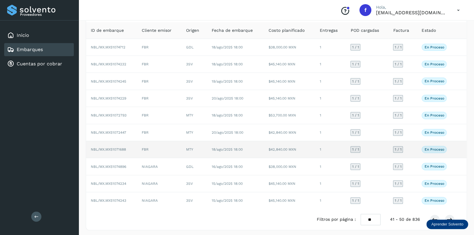
scroll to position [38, 0]
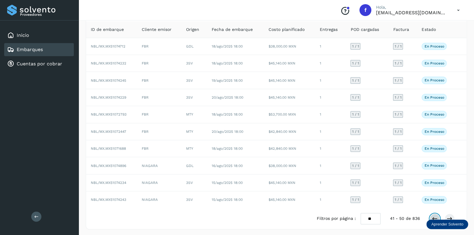
click at [434, 216] on icon at bounding box center [435, 219] width 6 height 6
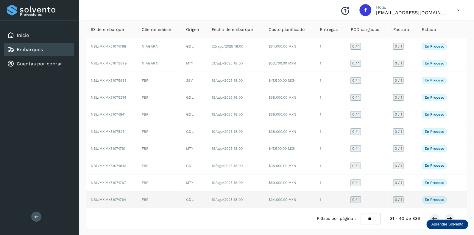
click at [356, 198] on span "0 / 1" at bounding box center [355, 200] width 7 height 4
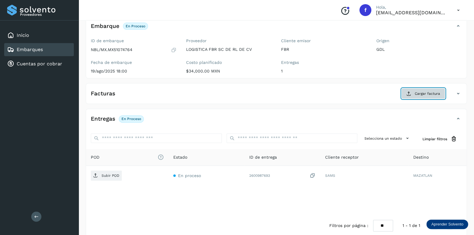
click at [423, 94] on span "Cargar factura" at bounding box center [427, 93] width 25 height 5
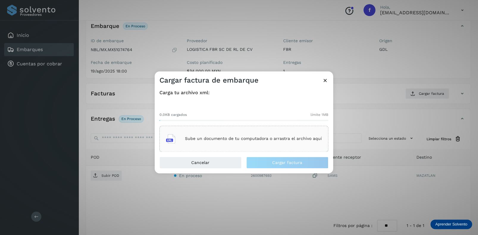
click at [215, 139] on p "Sube un documento de tu computadora o arrastra el archivo aquí" at bounding box center [253, 139] width 137 height 5
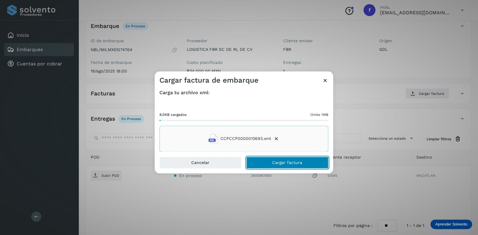
click at [280, 163] on span "Cargar factura" at bounding box center [287, 163] width 30 height 4
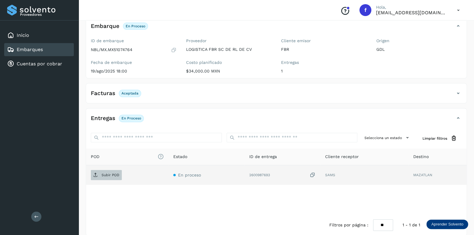
click at [105, 174] on p "Subir POD" at bounding box center [111, 175] width 18 height 4
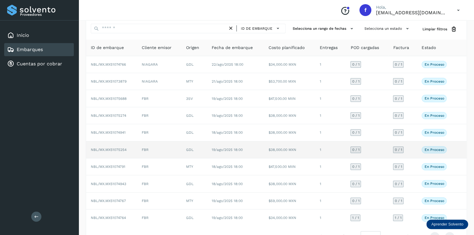
scroll to position [38, 0]
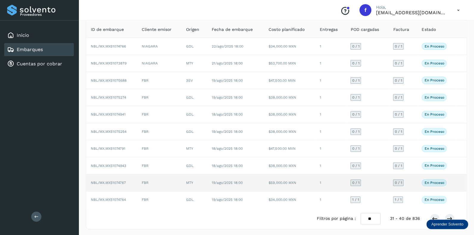
click at [354, 181] on span "0 / 1" at bounding box center [355, 183] width 7 height 4
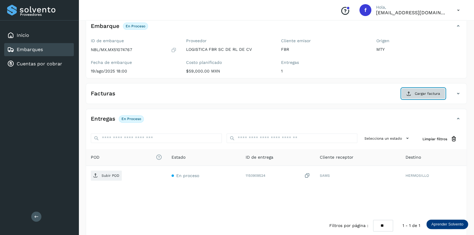
click at [421, 94] on span "Cargar factura" at bounding box center [427, 93] width 25 height 5
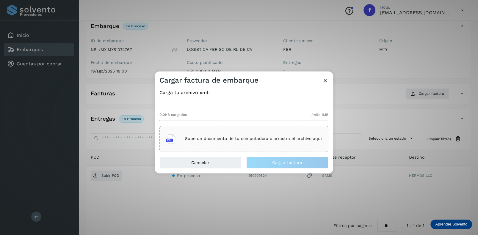
click at [222, 133] on div "Sube un documento de tu computadora o arrastra el archivo aquí" at bounding box center [244, 139] width 156 height 16
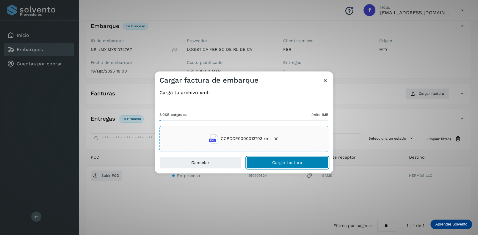
click at [287, 161] on span "Cargar factura" at bounding box center [287, 163] width 30 height 4
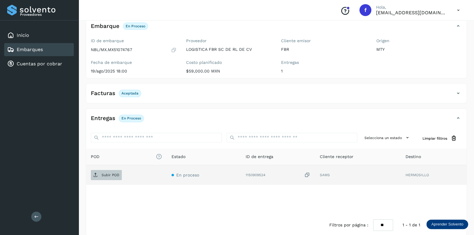
click at [108, 175] on p "Subir POD" at bounding box center [111, 175] width 18 height 4
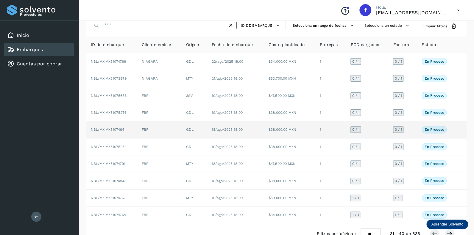
scroll to position [38, 0]
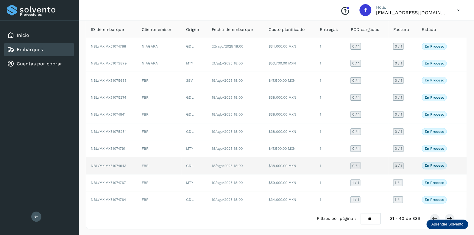
click at [358, 164] on span "0 / 1" at bounding box center [355, 166] width 7 height 4
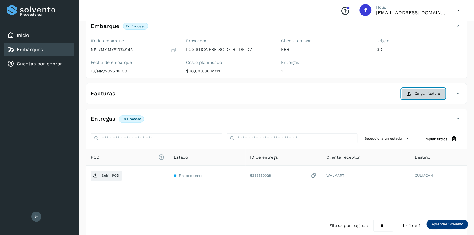
click at [420, 94] on span "Cargar factura" at bounding box center [427, 93] width 25 height 5
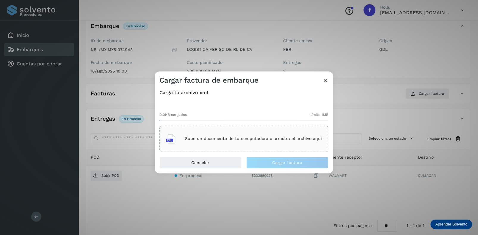
click at [213, 137] on p "Sube un documento de tu computadora o arrastra el archivo aquí" at bounding box center [253, 139] width 137 height 5
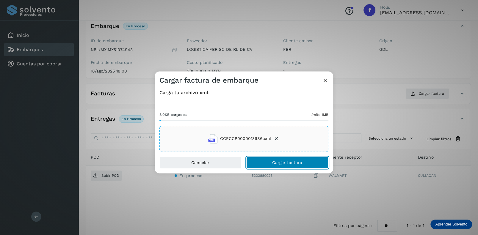
click at [279, 162] on span "Cargar factura" at bounding box center [287, 163] width 30 height 4
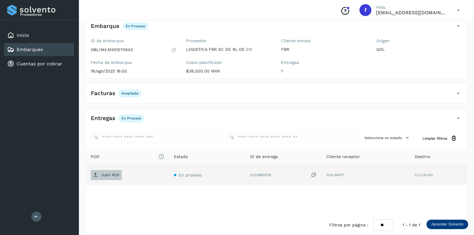
click at [109, 174] on p "Subir POD" at bounding box center [111, 175] width 18 height 4
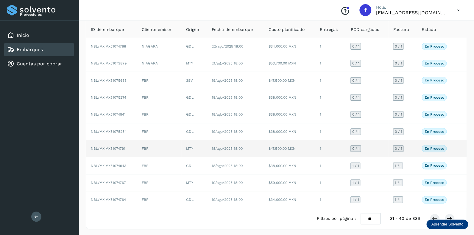
click at [354, 147] on span "0 / 1" at bounding box center [355, 149] width 7 height 4
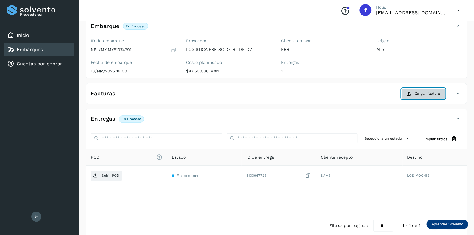
click at [418, 90] on button "Cargar factura" at bounding box center [423, 93] width 44 height 11
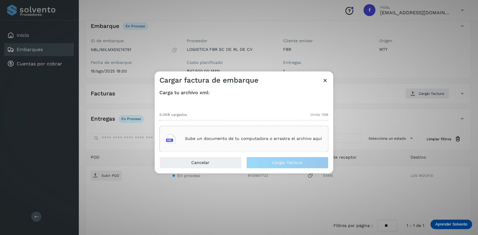
click at [191, 140] on p "Sube un documento de tu computadora o arrastra el archivo aquí" at bounding box center [253, 139] width 137 height 5
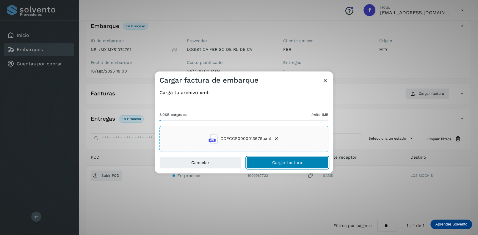
click at [275, 163] on span "Cargar factura" at bounding box center [287, 163] width 30 height 4
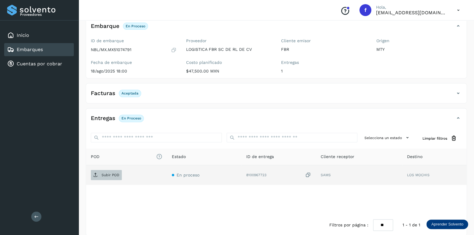
click at [107, 173] on p "Subir POD" at bounding box center [111, 175] width 18 height 4
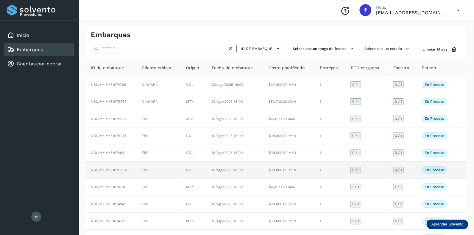
click at [355, 169] on span "0 / 1" at bounding box center [355, 171] width 7 height 4
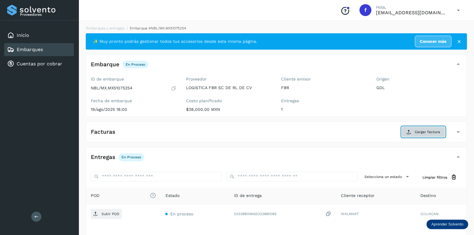
click at [424, 130] on span "Cargar factura" at bounding box center [427, 132] width 25 height 5
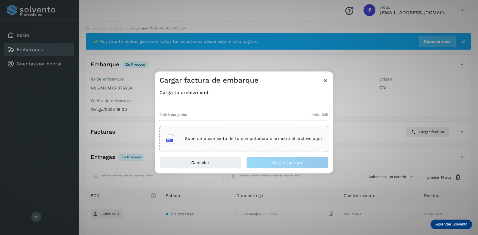
click at [220, 138] on p "Sube un documento de tu computadora o arrastra el archivo aquí" at bounding box center [253, 139] width 137 height 5
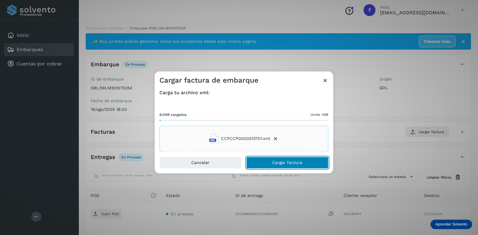
click at [282, 162] on span "Cargar factura" at bounding box center [287, 163] width 30 height 4
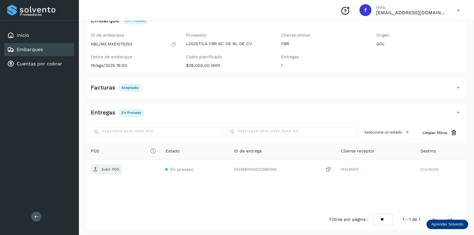
scroll to position [46, 0]
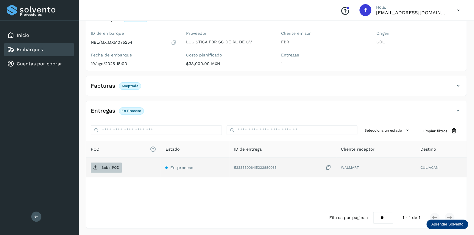
click at [106, 165] on span "Subir POD" at bounding box center [106, 168] width 31 height 10
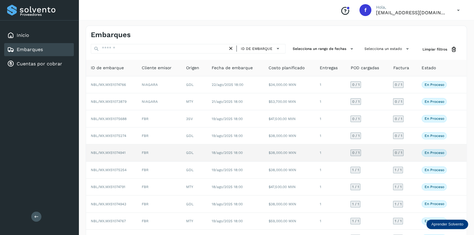
click at [356, 152] on span "0 / 1" at bounding box center [355, 153] width 7 height 4
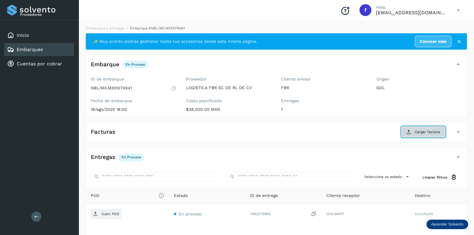
click at [422, 130] on span "Cargar factura" at bounding box center [427, 132] width 25 height 5
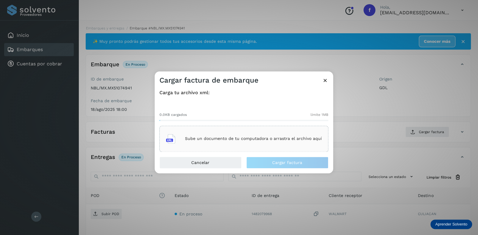
click at [214, 133] on div "Sube un documento de tu computadora o arrastra el archivo aquí" at bounding box center [244, 139] width 156 height 16
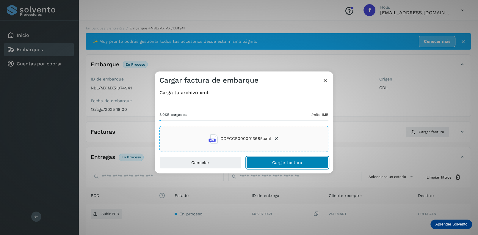
click at [272, 160] on button "Cargar factura" at bounding box center [288, 163] width 82 height 12
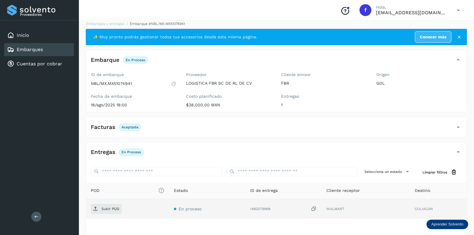
scroll to position [46, 0]
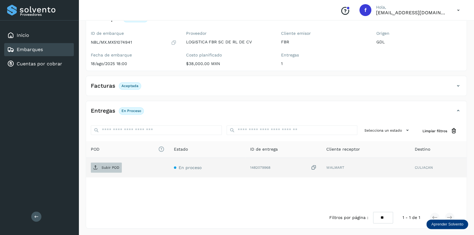
click at [109, 167] on p "Subir POD" at bounding box center [111, 168] width 18 height 4
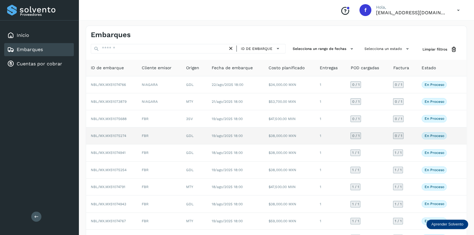
click at [354, 135] on span "0 / 1" at bounding box center [355, 136] width 7 height 4
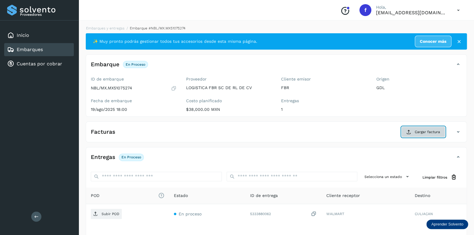
click at [416, 130] on span "Cargar factura" at bounding box center [427, 132] width 25 height 5
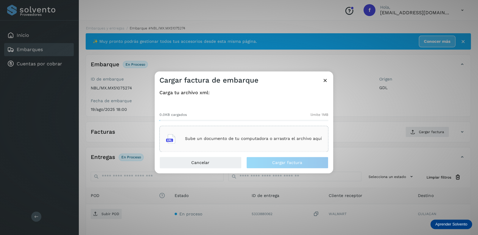
click at [225, 139] on p "Sube un documento de tu computadora o arrastra el archivo aquí" at bounding box center [253, 139] width 137 height 5
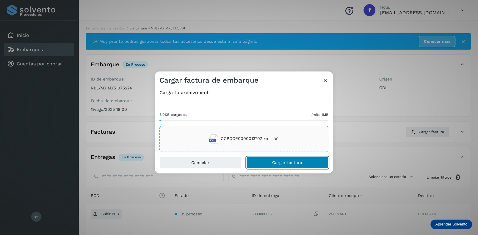
click at [279, 161] on span "Cargar factura" at bounding box center [287, 163] width 30 height 4
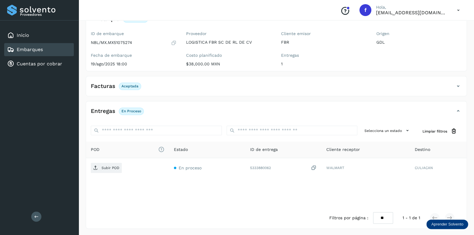
scroll to position [46, 0]
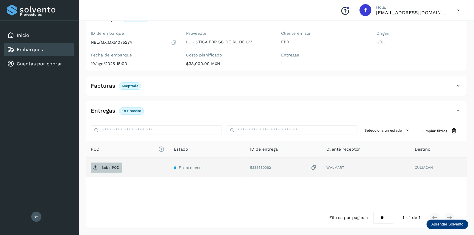
click at [108, 168] on p "Subir POD" at bounding box center [111, 168] width 18 height 4
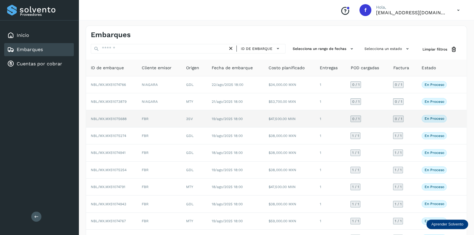
click at [354, 118] on span "0 / 1" at bounding box center [355, 119] width 7 height 4
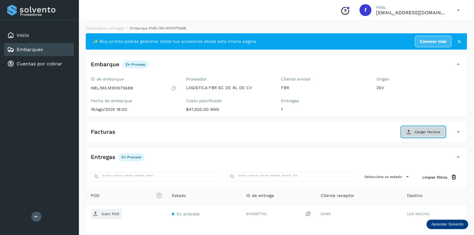
click at [422, 130] on span "Cargar factura" at bounding box center [427, 132] width 25 height 5
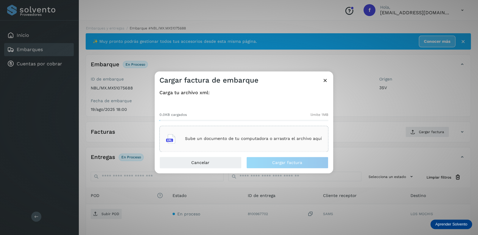
click at [213, 139] on p "Sube un documento de tu computadora o arrastra el archivo aquí" at bounding box center [253, 139] width 137 height 5
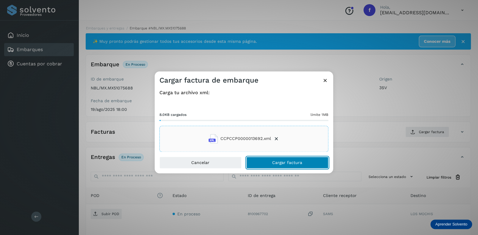
click at [284, 162] on span "Cargar factura" at bounding box center [287, 163] width 30 height 4
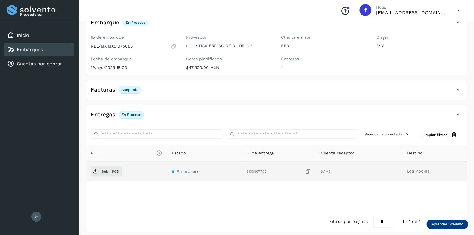
scroll to position [46, 0]
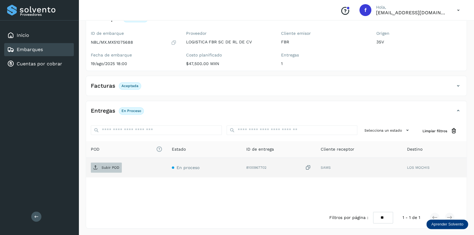
click at [107, 166] on p "Subir POD" at bounding box center [111, 168] width 18 height 4
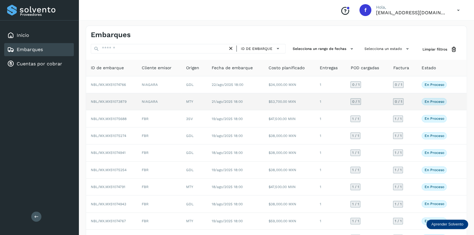
click at [356, 100] on span "0 / 1" at bounding box center [355, 102] width 7 height 4
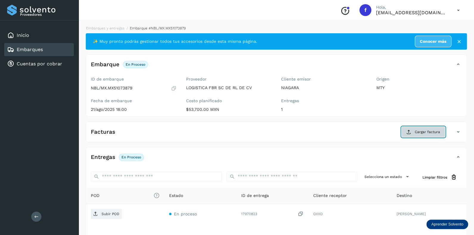
click at [425, 132] on span "Cargar factura" at bounding box center [427, 132] width 25 height 5
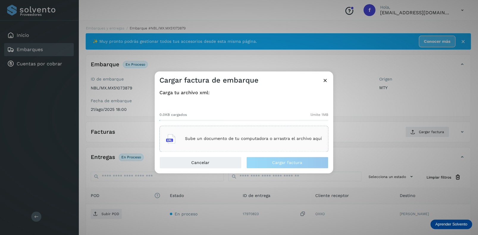
click at [220, 134] on div "Sube un documento de tu computadora o arrastra el archivo aquí" at bounding box center [244, 139] width 156 height 16
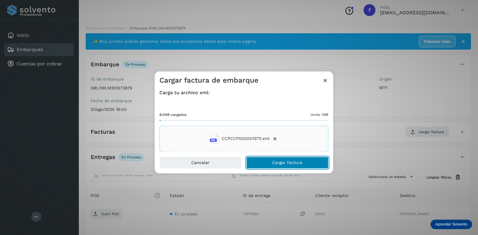
click at [277, 162] on span "Cargar factura" at bounding box center [287, 163] width 30 height 4
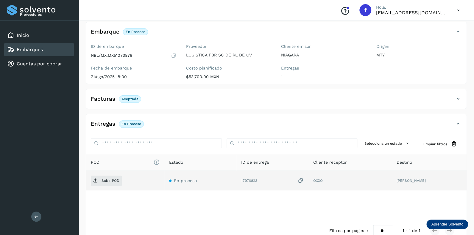
scroll to position [46, 0]
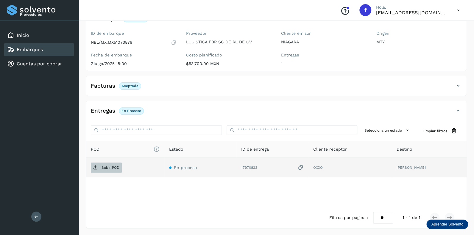
click at [104, 166] on p "Subir POD" at bounding box center [111, 168] width 18 height 4
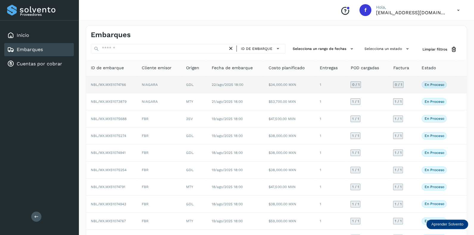
click at [356, 85] on span "0 / 1" at bounding box center [355, 85] width 7 height 4
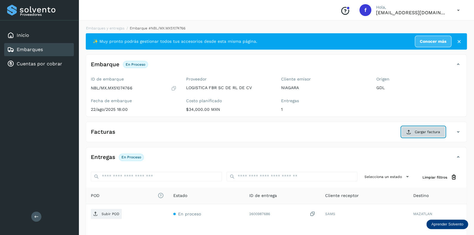
click at [421, 132] on span "Cargar factura" at bounding box center [427, 132] width 25 height 5
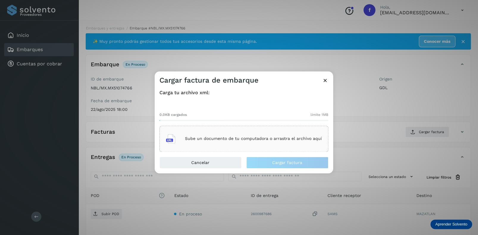
click at [218, 135] on div "Sube un documento de tu computadora o arrastra el archivo aquí" at bounding box center [244, 139] width 156 height 16
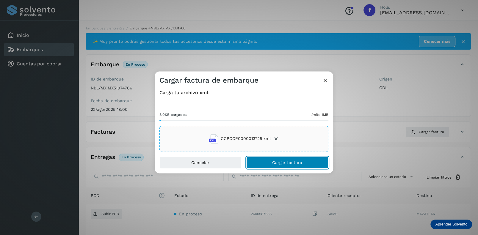
click at [286, 163] on span "Cargar factura" at bounding box center [287, 163] width 30 height 4
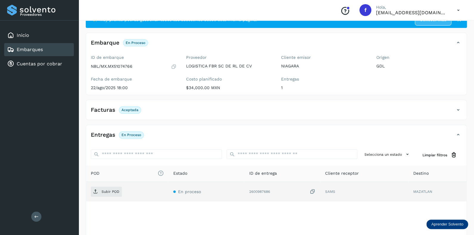
scroll to position [46, 0]
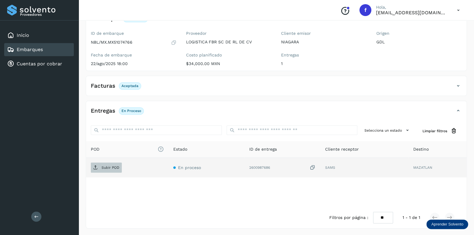
click at [104, 168] on p "Subir POD" at bounding box center [111, 168] width 18 height 4
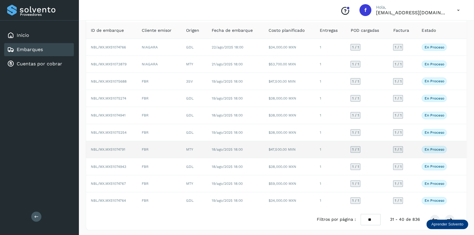
scroll to position [38, 0]
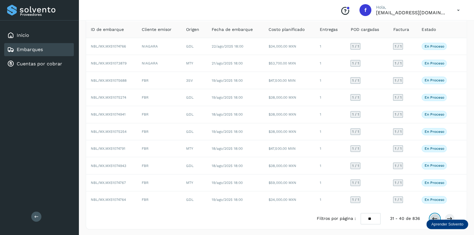
click at [434, 217] on icon at bounding box center [435, 219] width 6 height 6
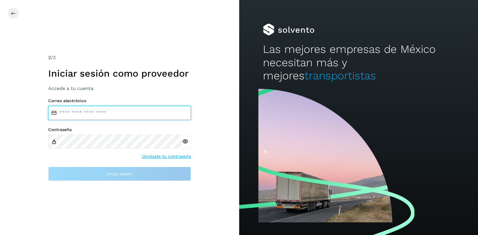
click at [71, 113] on input "email" at bounding box center [119, 113] width 143 height 14
type input "**********"
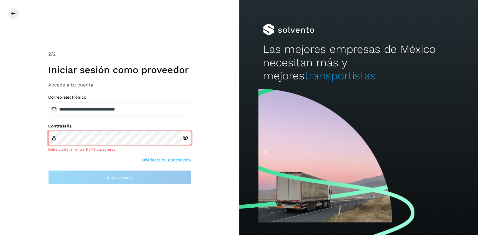
click at [185, 142] on div at bounding box center [186, 138] width 9 height 14
click at [186, 138] on icon at bounding box center [185, 138] width 6 height 6
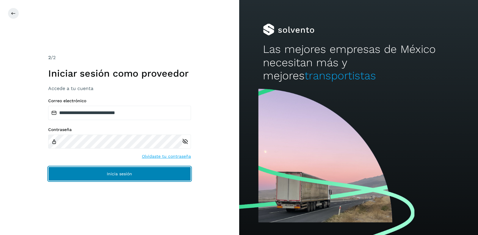
click at [108, 176] on span "Inicia sesión" at bounding box center [119, 174] width 25 height 4
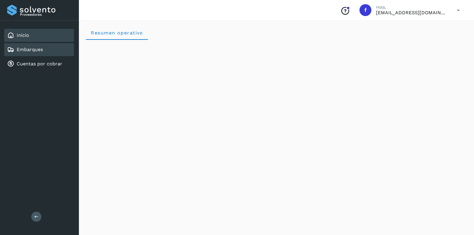
click at [27, 47] on link "Embarques" at bounding box center [30, 50] width 26 height 6
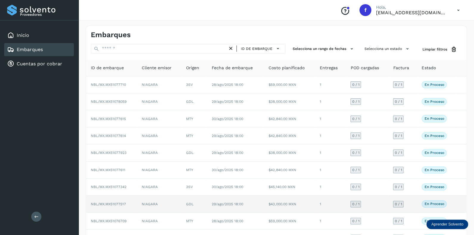
scroll to position [38, 0]
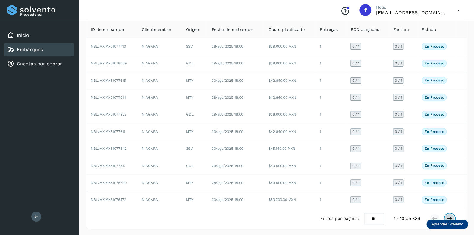
click at [449, 216] on icon at bounding box center [450, 219] width 6 height 6
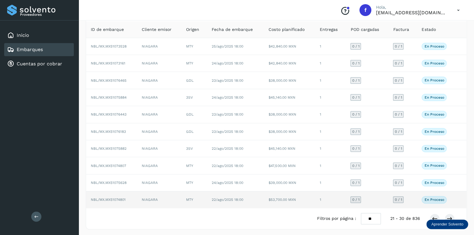
click at [356, 199] on span "0 / 1" at bounding box center [355, 200] width 7 height 4
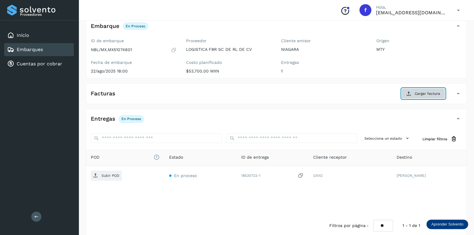
click at [419, 91] on span "Cargar factura" at bounding box center [427, 93] width 25 height 5
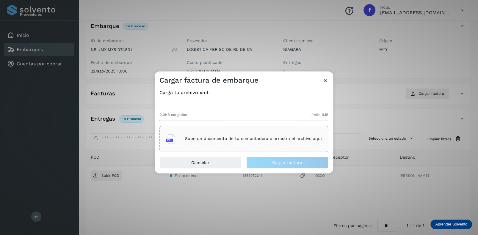
click at [214, 137] on p "Sube un documento de tu computadora o arrastra el archivo aquí" at bounding box center [253, 139] width 137 height 5
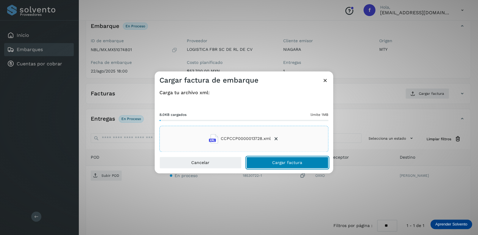
click at [281, 163] on span "Cargar factura" at bounding box center [287, 163] width 30 height 4
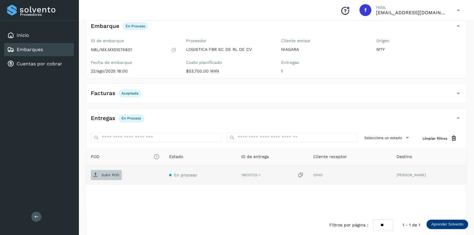
click at [107, 173] on p "Subir POD" at bounding box center [111, 175] width 18 height 4
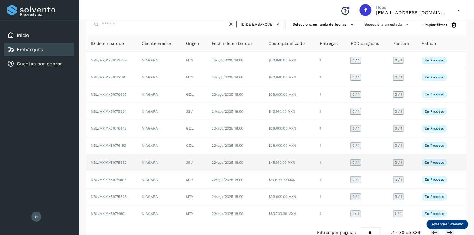
scroll to position [38, 0]
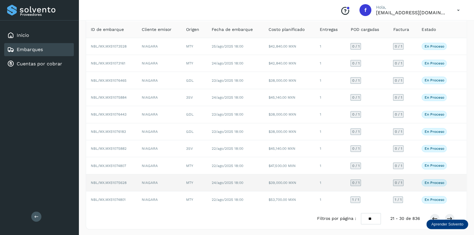
click at [356, 182] on span "0 / 1" at bounding box center [355, 183] width 7 height 4
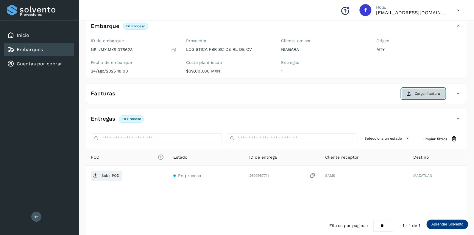
click at [421, 93] on span "Cargar factura" at bounding box center [427, 93] width 25 height 5
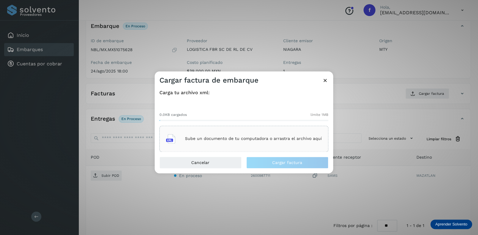
click at [206, 136] on div "Sube un documento de tu computadora o arrastra el archivo aquí" at bounding box center [244, 139] width 156 height 16
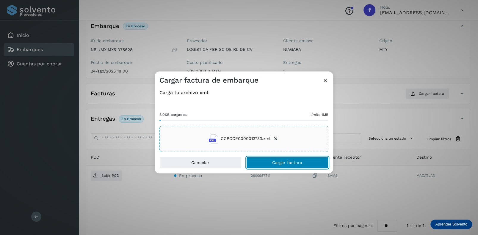
click at [279, 161] on span "Cargar factura" at bounding box center [287, 163] width 30 height 4
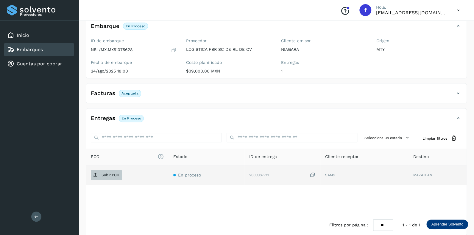
click at [109, 176] on p "Subir POD" at bounding box center [111, 175] width 18 height 4
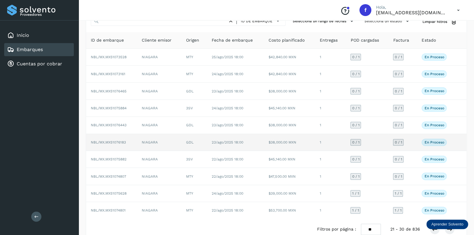
scroll to position [38, 0]
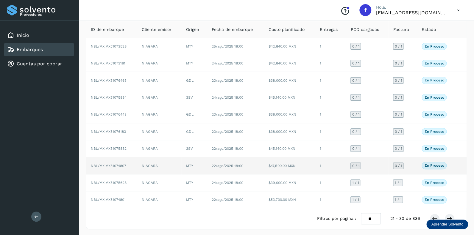
click at [355, 164] on span "0 / 1" at bounding box center [355, 166] width 7 height 4
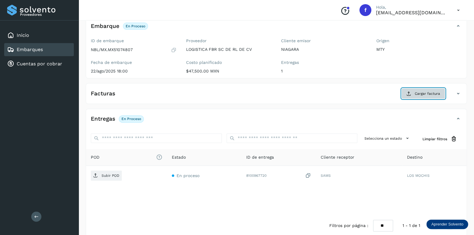
click at [425, 94] on span "Cargar factura" at bounding box center [427, 93] width 25 height 5
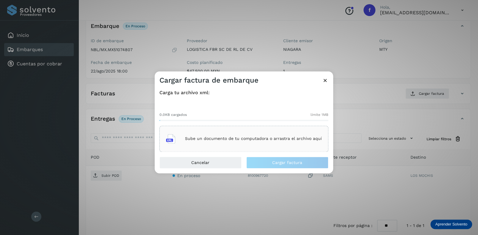
click at [211, 133] on div "Sube un documento de tu computadora o arrastra el archivo aquí" at bounding box center [244, 139] width 156 height 16
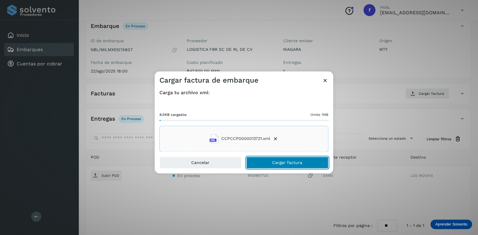
click at [283, 161] on span "Cargar factura" at bounding box center [287, 163] width 30 height 4
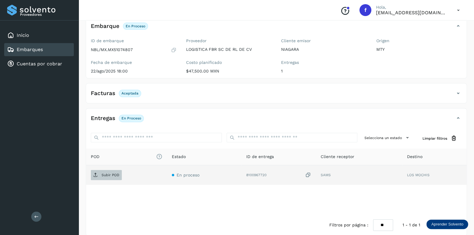
click at [111, 175] on p "Subir POD" at bounding box center [111, 175] width 18 height 4
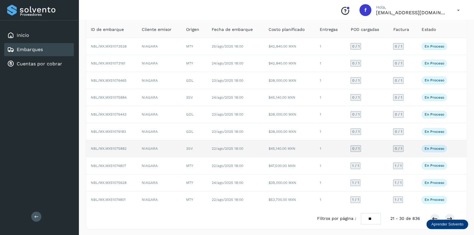
click at [355, 147] on span "0 / 1" at bounding box center [355, 149] width 7 height 4
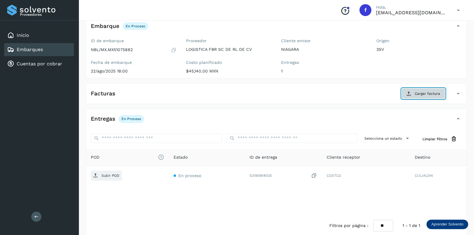
click at [422, 94] on span "Cargar factura" at bounding box center [427, 93] width 25 height 5
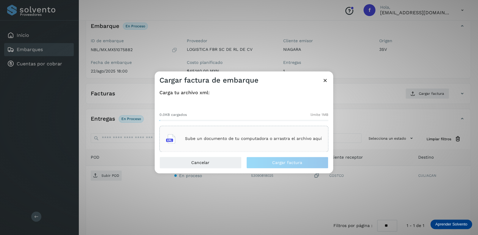
click at [205, 141] on p "Sube un documento de tu computadora o arrastra el archivo aquí" at bounding box center [253, 139] width 137 height 5
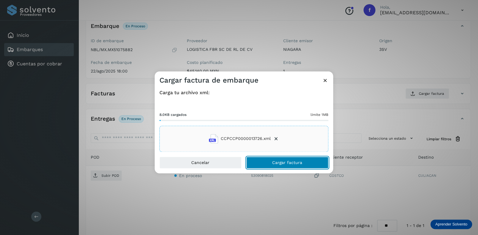
click at [276, 158] on button "Cargar factura" at bounding box center [288, 163] width 82 height 12
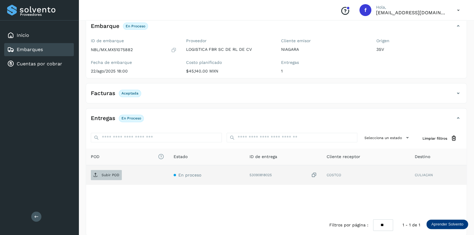
click at [111, 174] on p "Subir POD" at bounding box center [111, 175] width 18 height 4
